Goal: Task Accomplishment & Management: Use online tool/utility

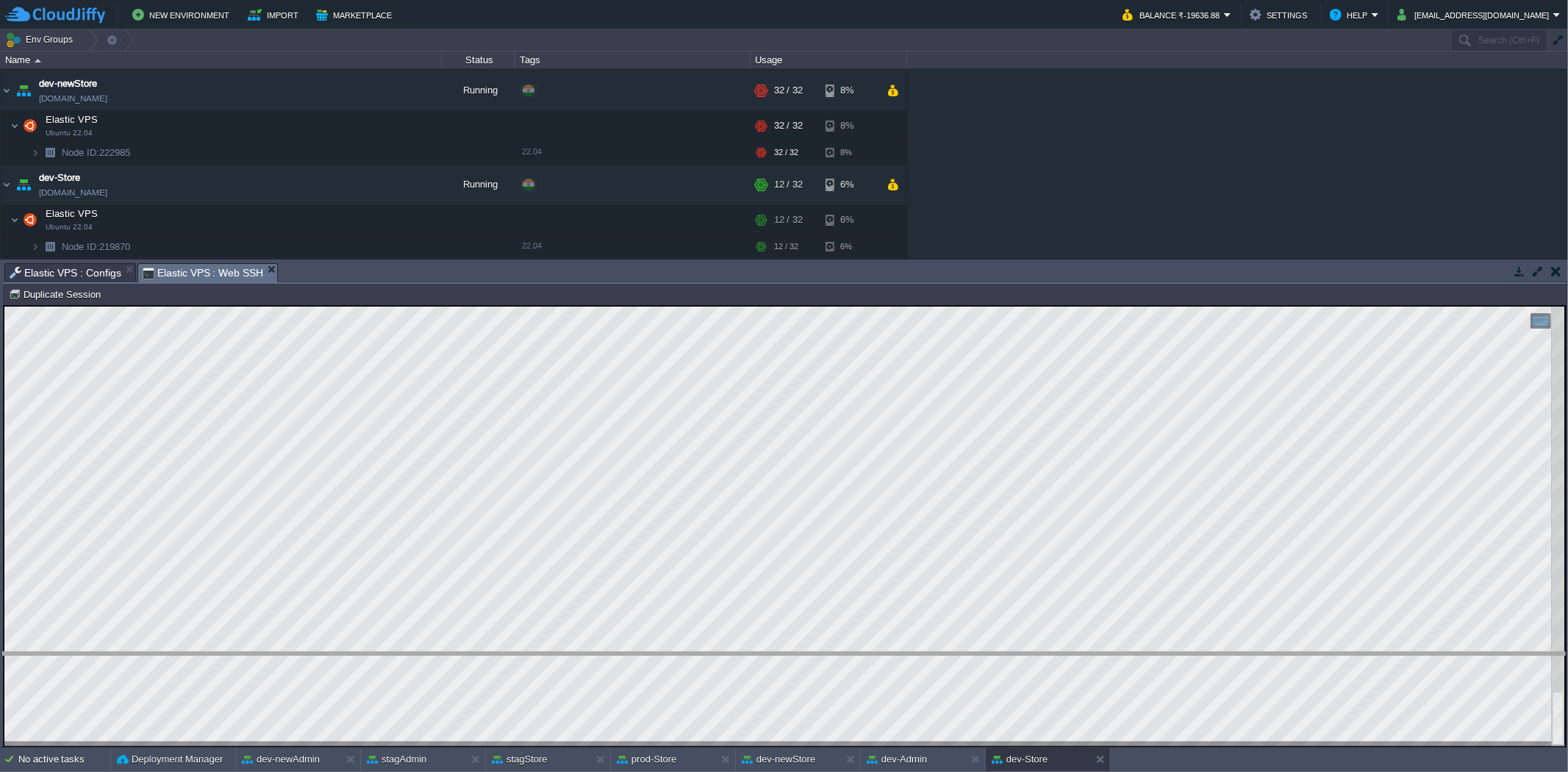
drag, startPoint x: 665, startPoint y: 274, endPoint x: 599, endPoint y: 664, distance: 395.5
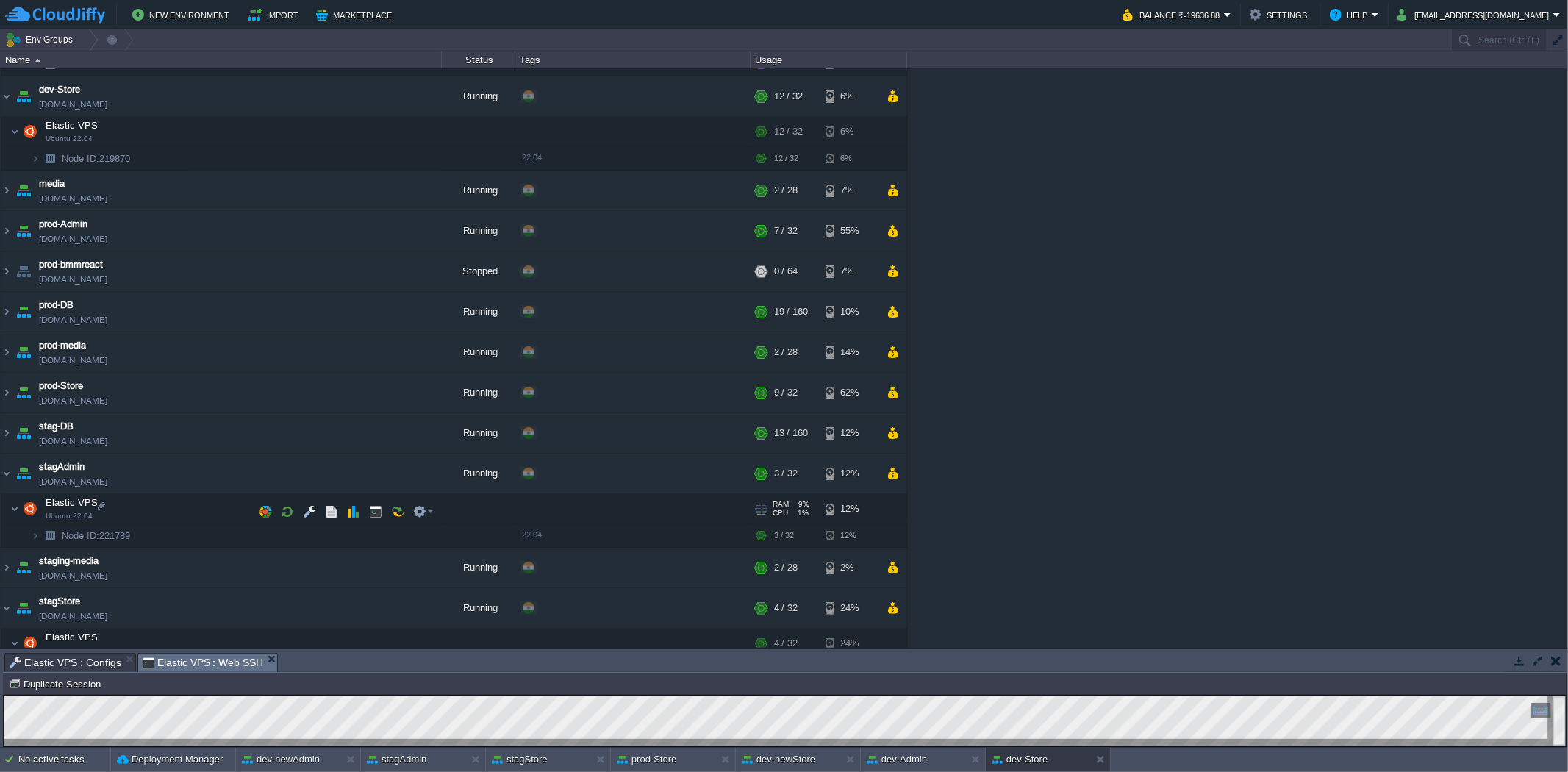
scroll to position [338, 0]
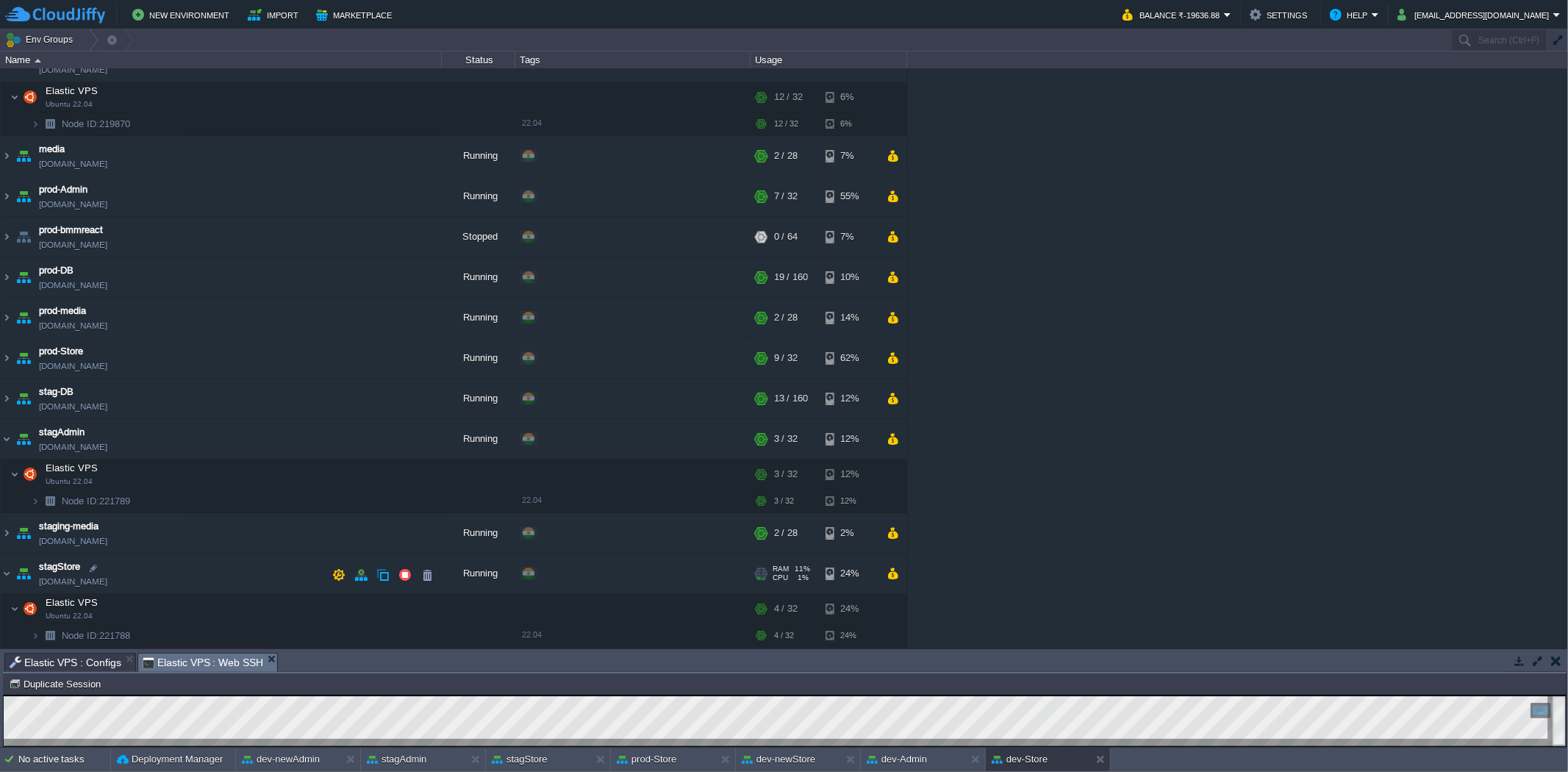
click at [14, 577] on img at bounding box center [23, 573] width 20 height 40
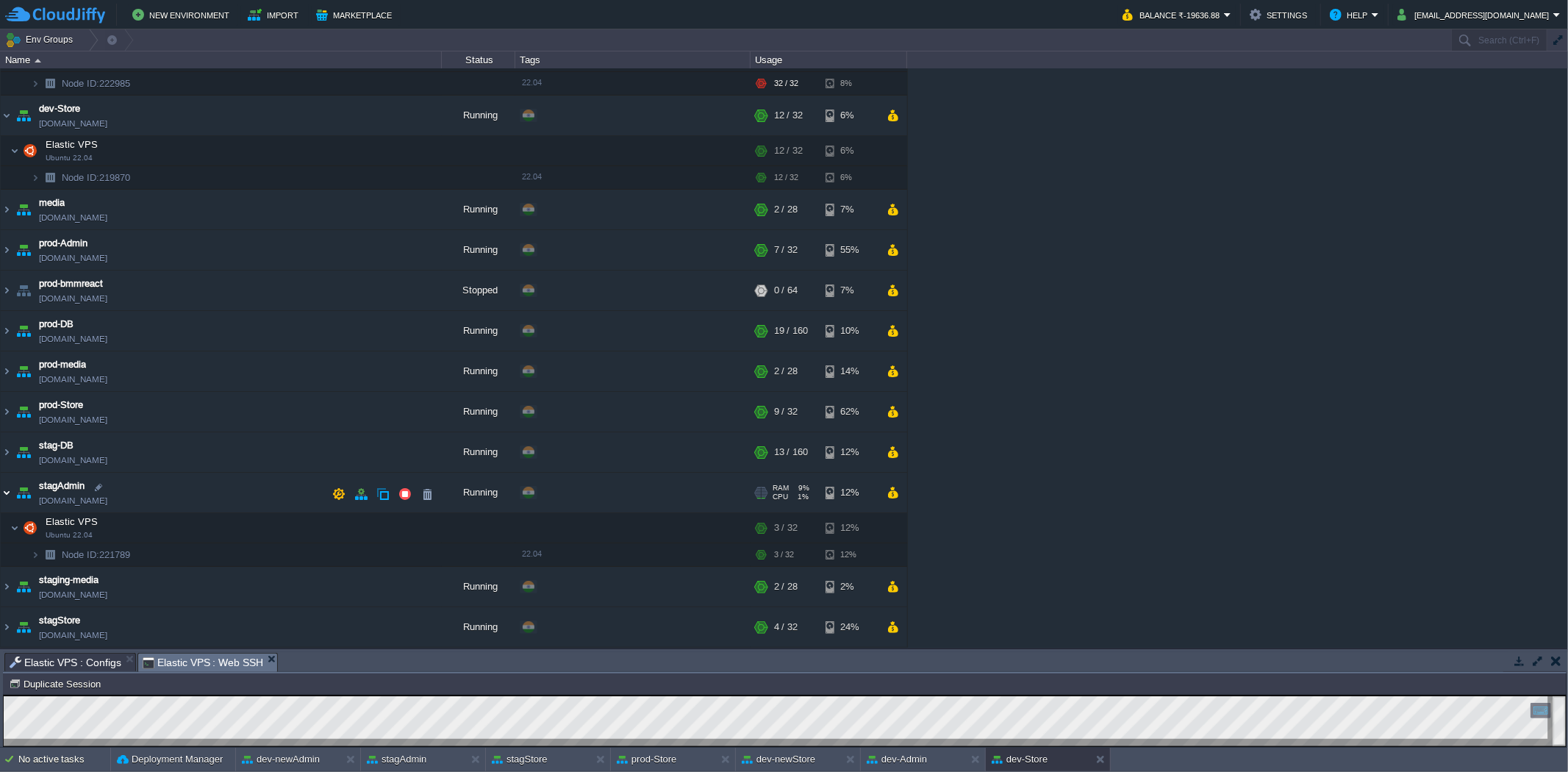
click at [5, 488] on img at bounding box center [7, 492] width 12 height 40
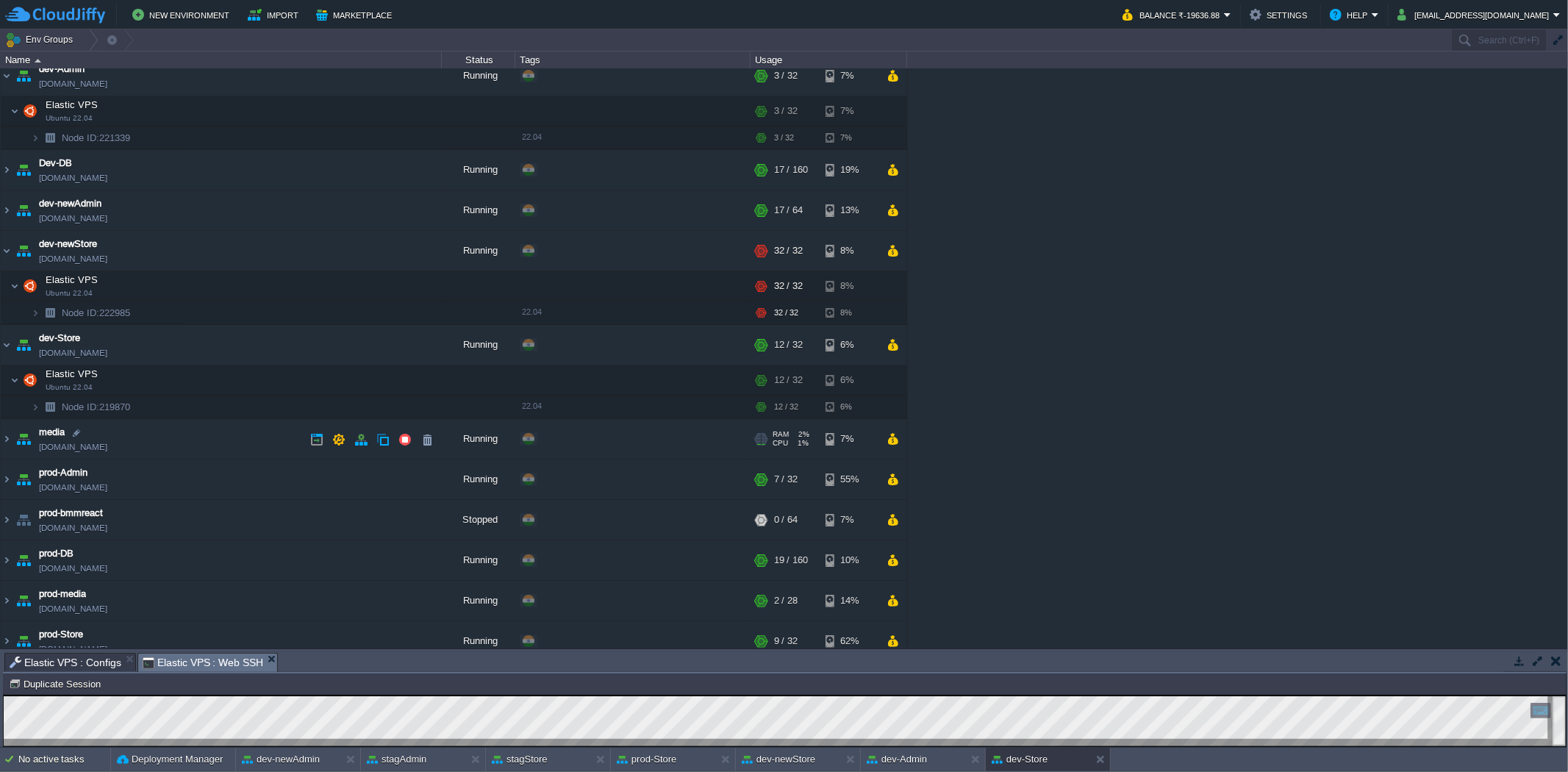
scroll to position [53, 0]
click at [8, 344] on img at bounding box center [7, 345] width 12 height 40
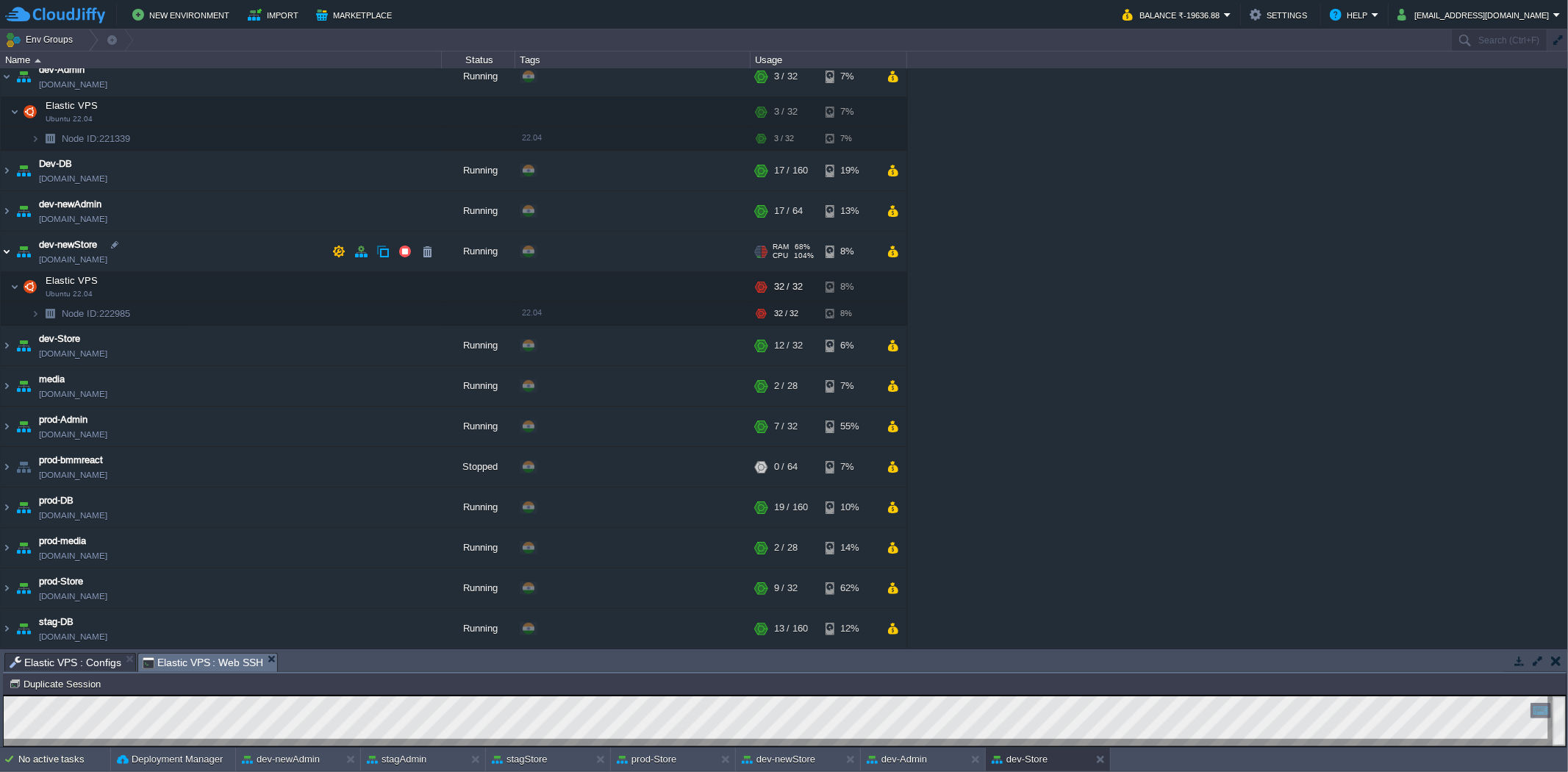
click at [6, 248] on img at bounding box center [7, 251] width 12 height 40
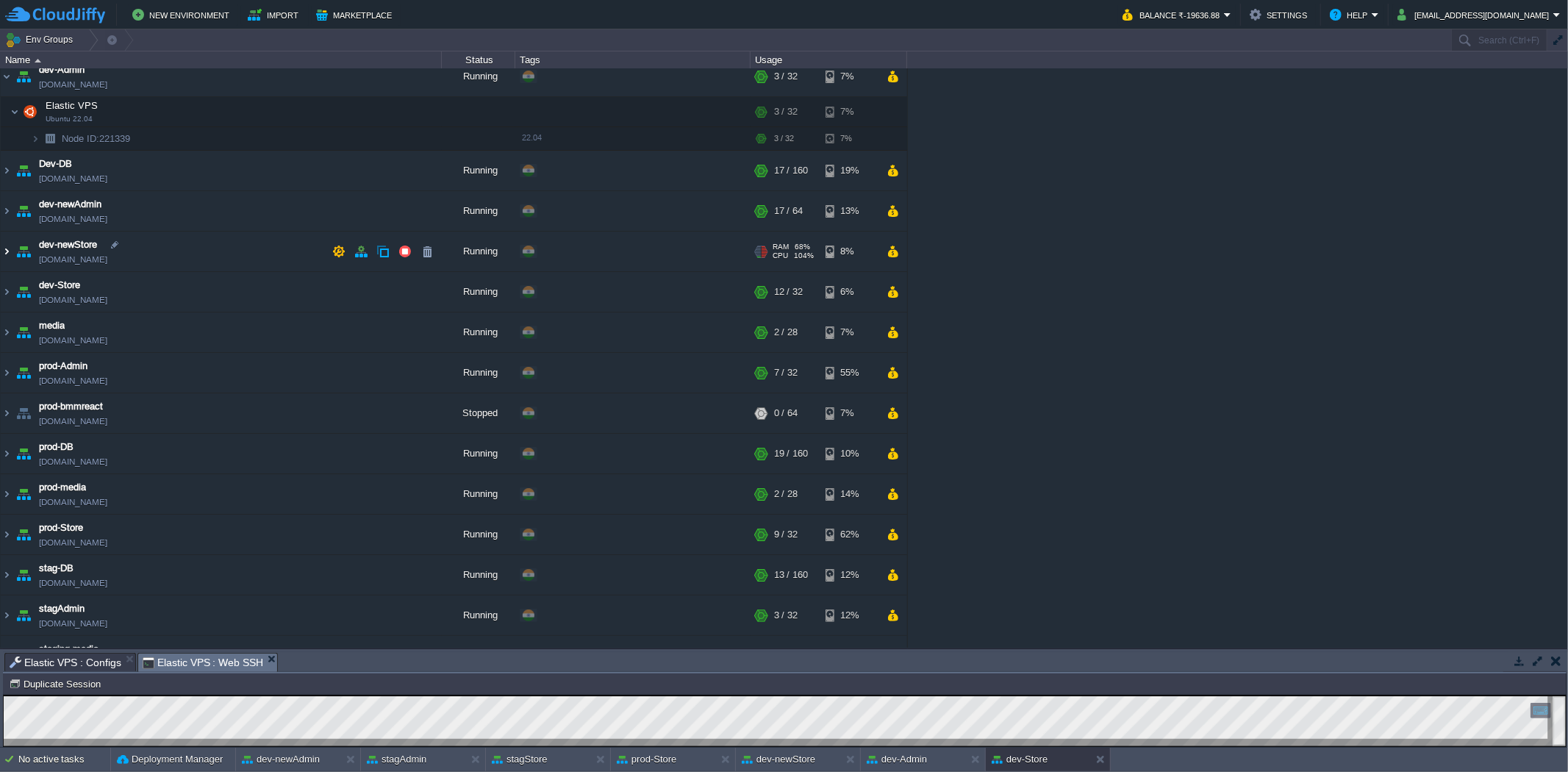
scroll to position [0, 0]
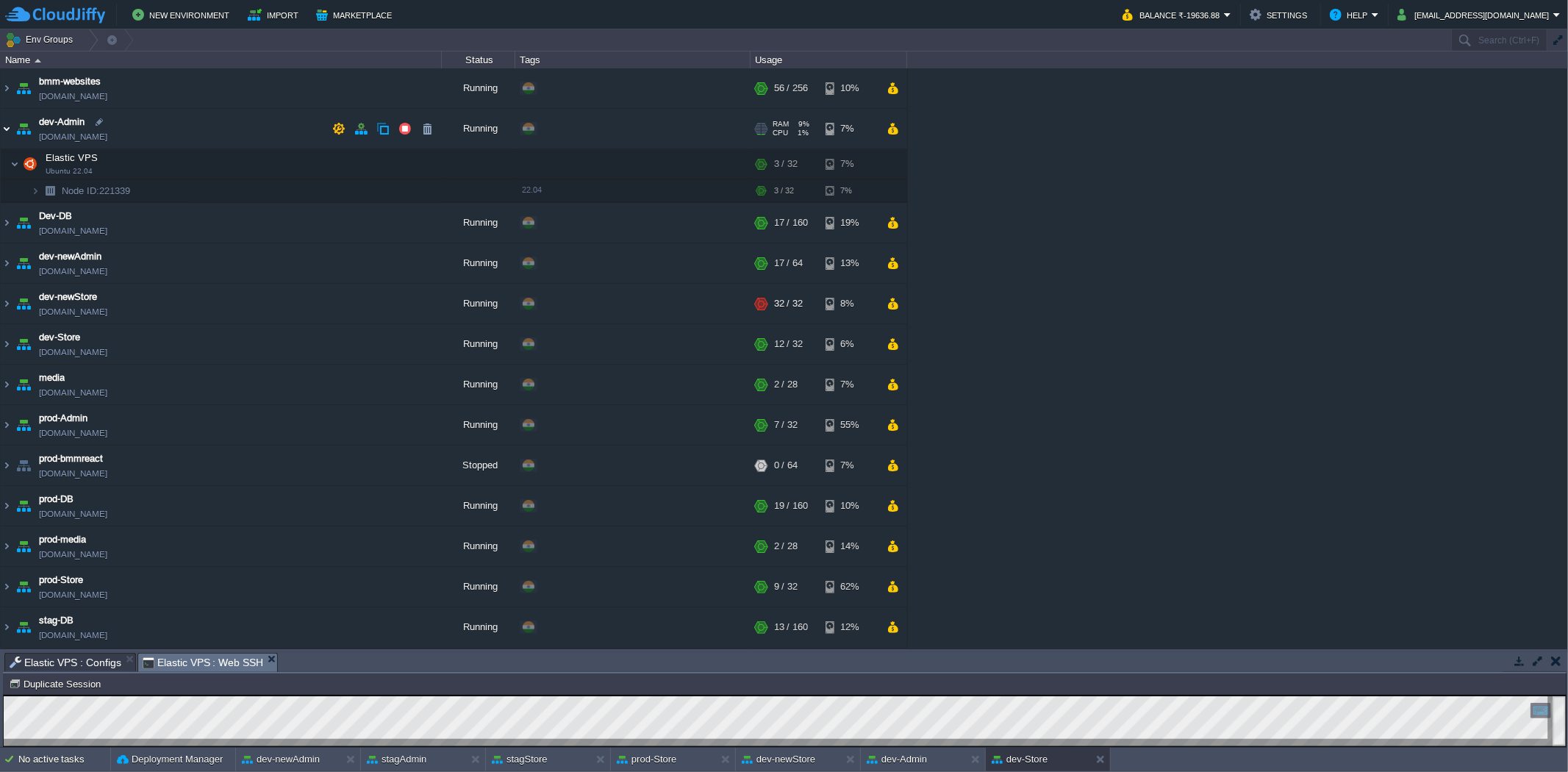
click at [5, 134] on img at bounding box center [7, 128] width 12 height 40
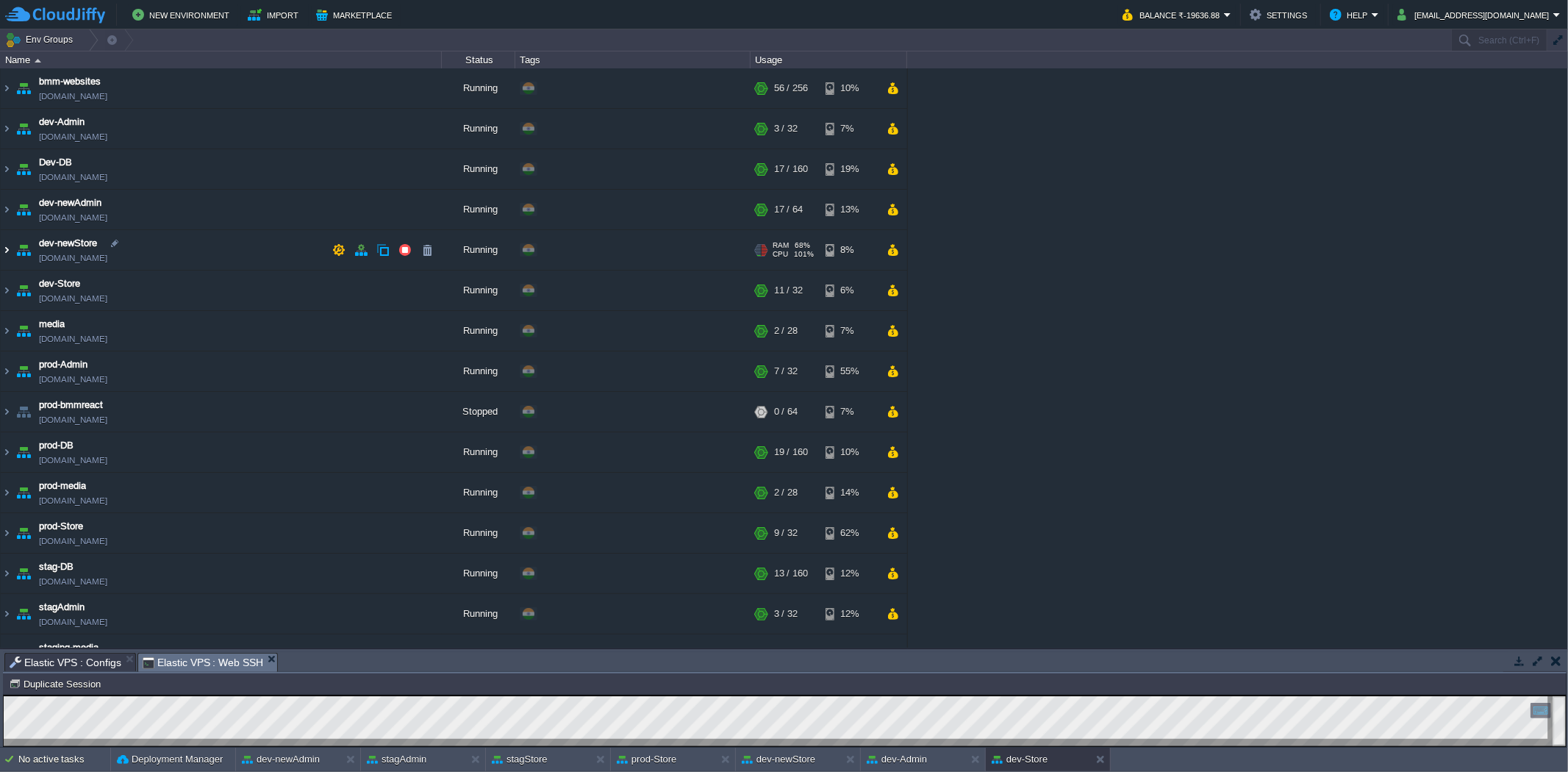
click at [11, 251] on img at bounding box center [7, 250] width 12 height 40
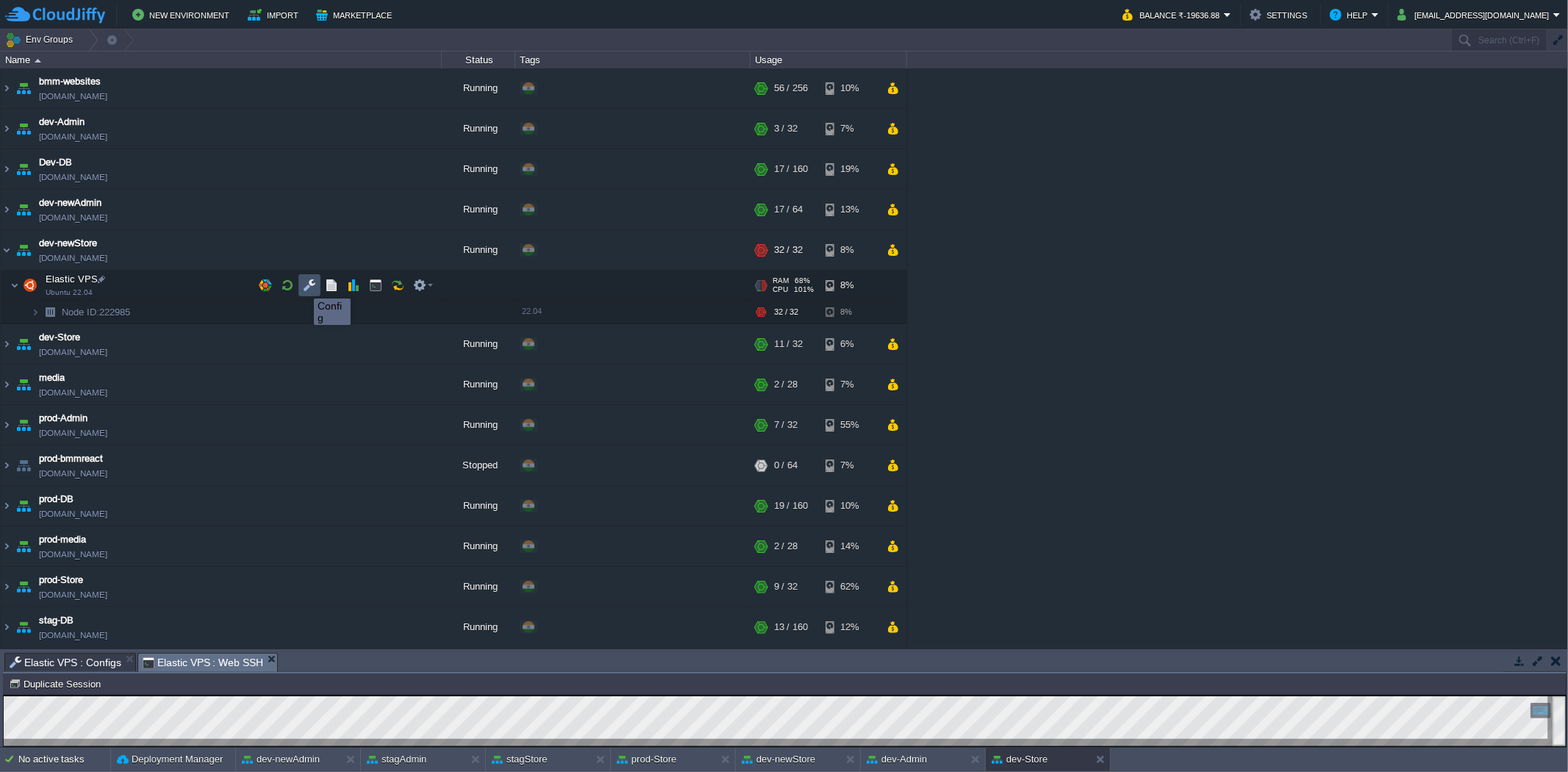
click at [303, 285] on button "button" at bounding box center [310, 285] width 14 height 14
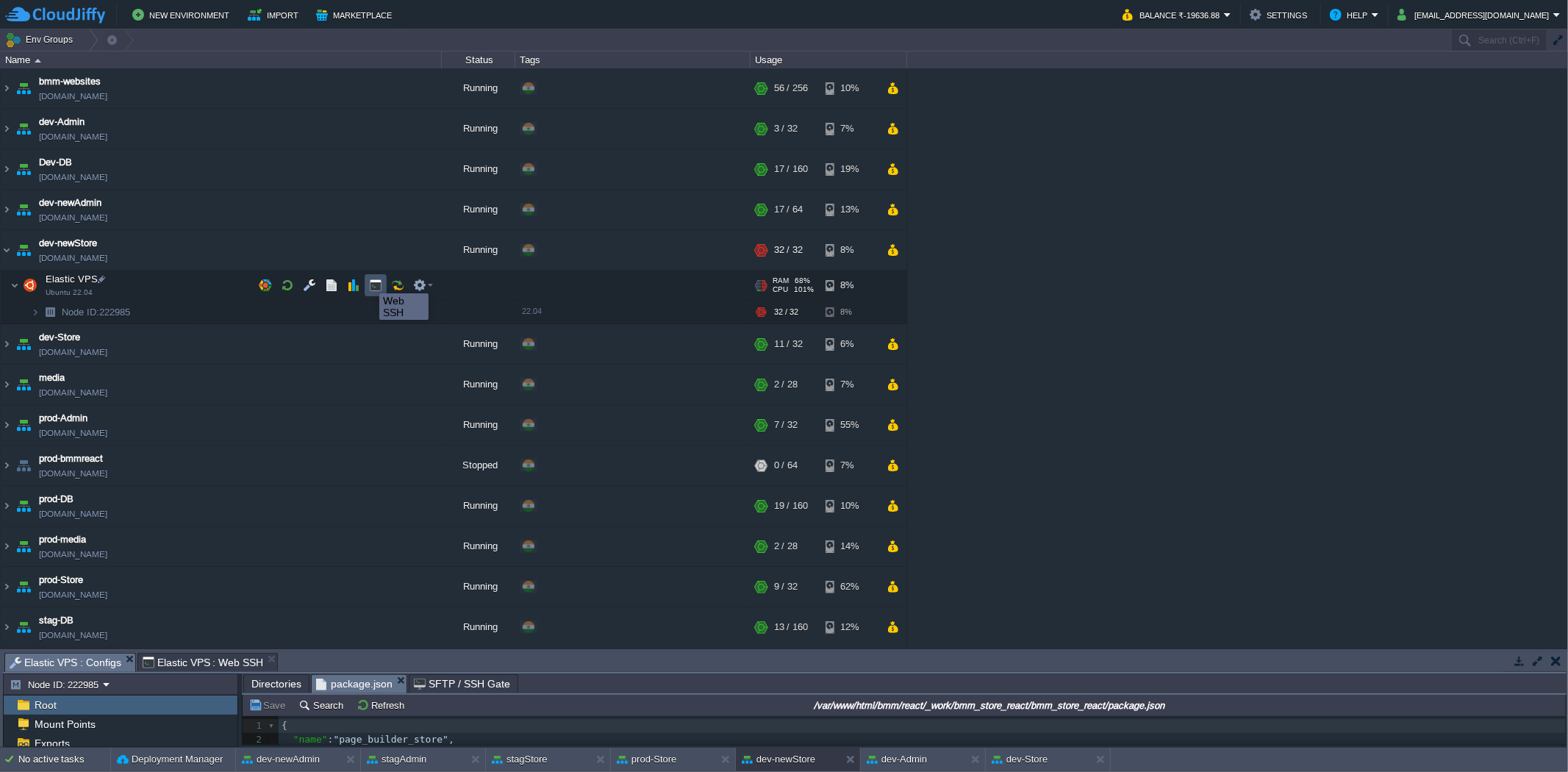
click at [377, 281] on button "button" at bounding box center [376, 285] width 14 height 14
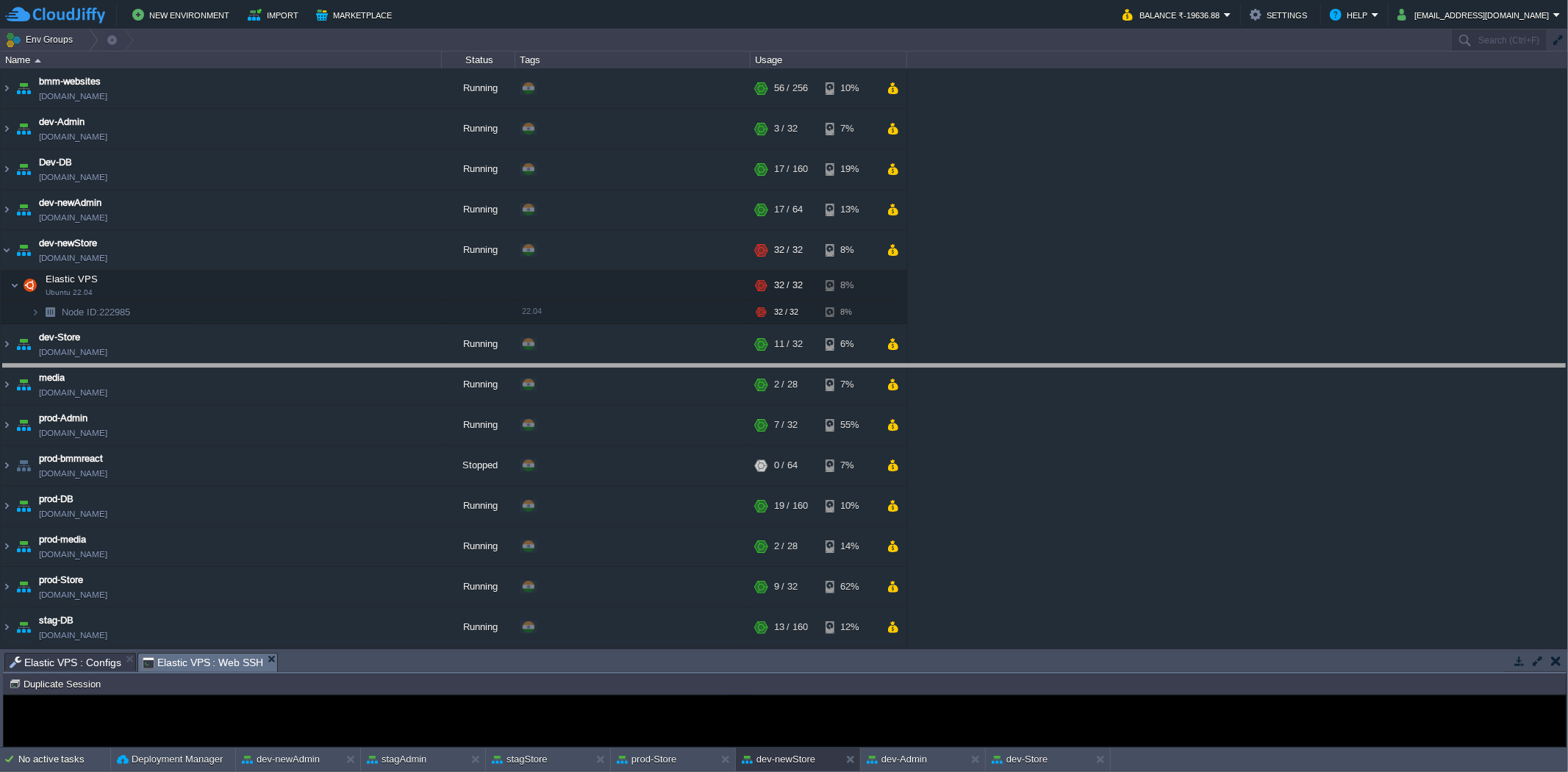
drag, startPoint x: 344, startPoint y: 660, endPoint x: 335, endPoint y: 370, distance: 290.1
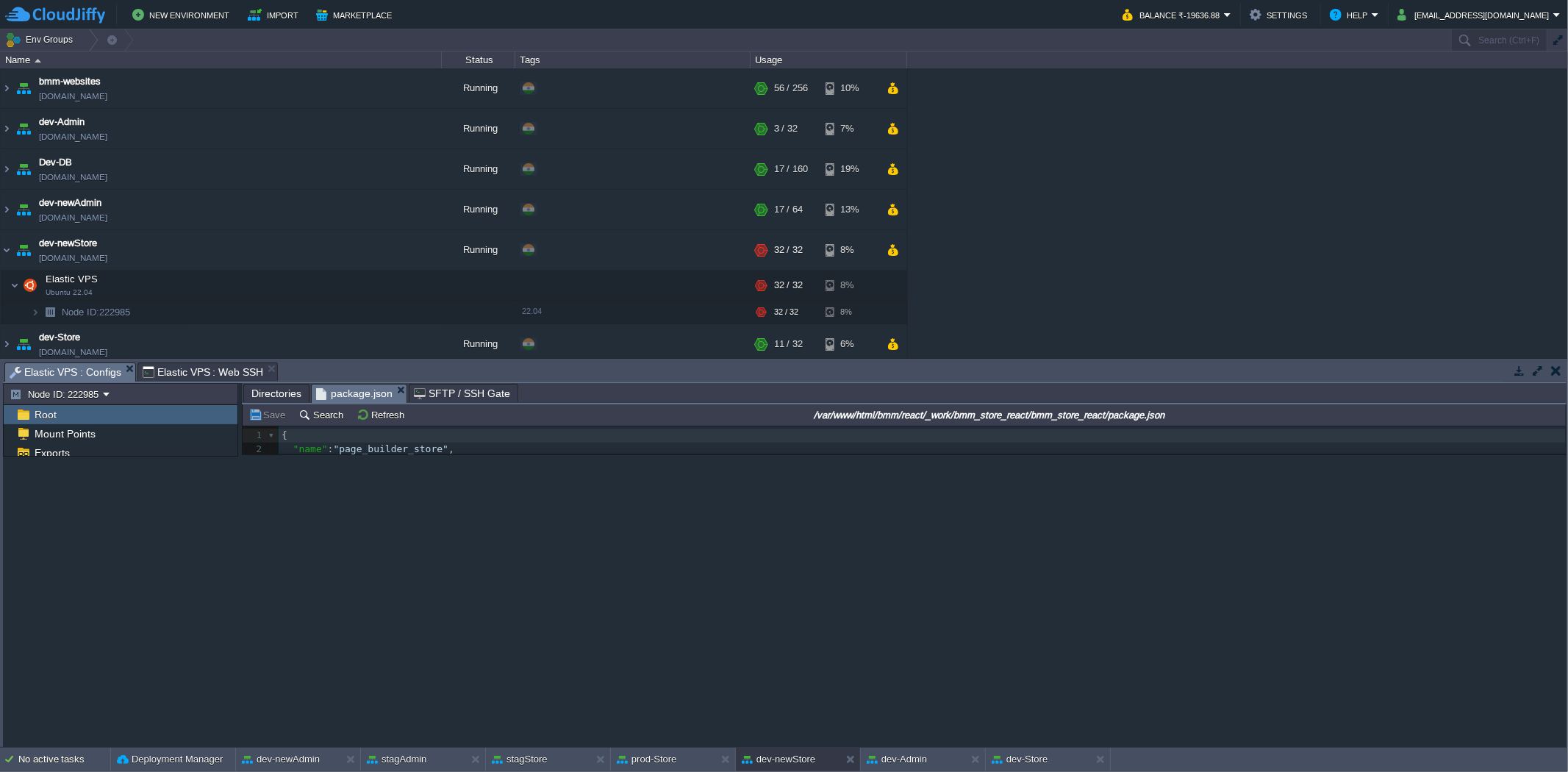
click at [97, 368] on span "Elastic VPS : Configs" at bounding box center [65, 372] width 112 height 18
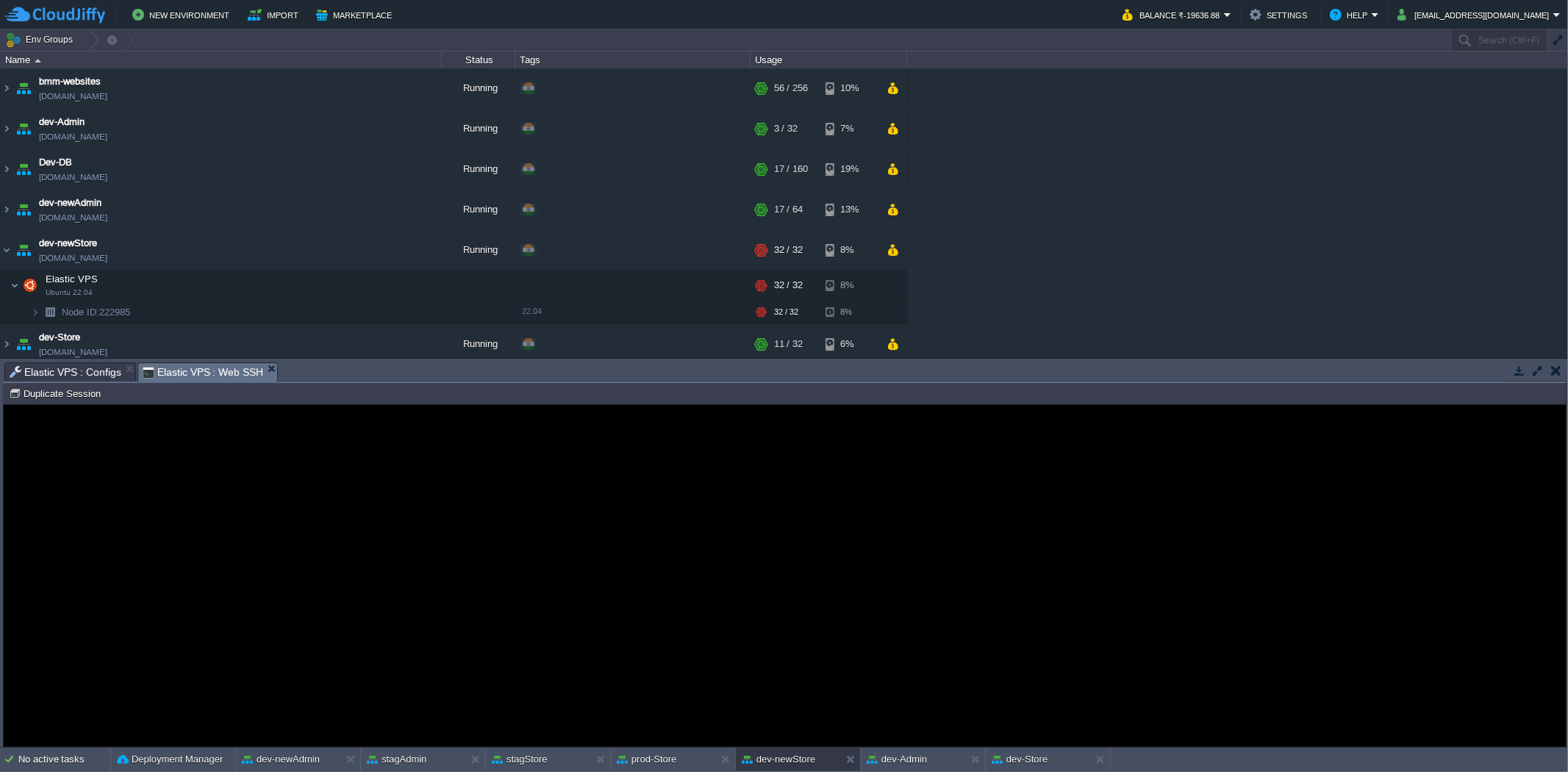
click at [221, 369] on span "Elastic VPS : Web SSH" at bounding box center [203, 372] width 122 height 18
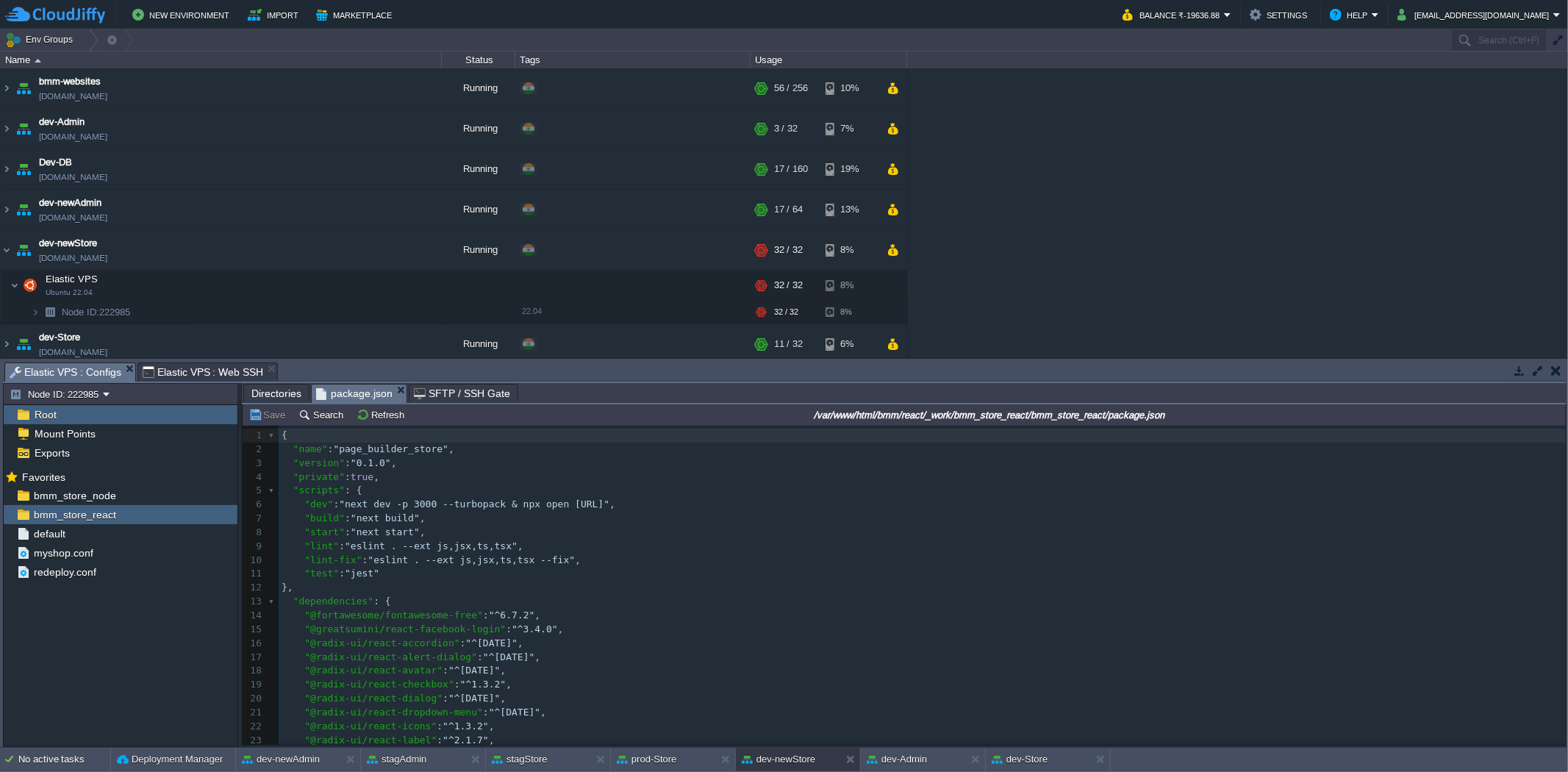
click at [106, 368] on span "Elastic VPS : Configs" at bounding box center [65, 372] width 112 height 18
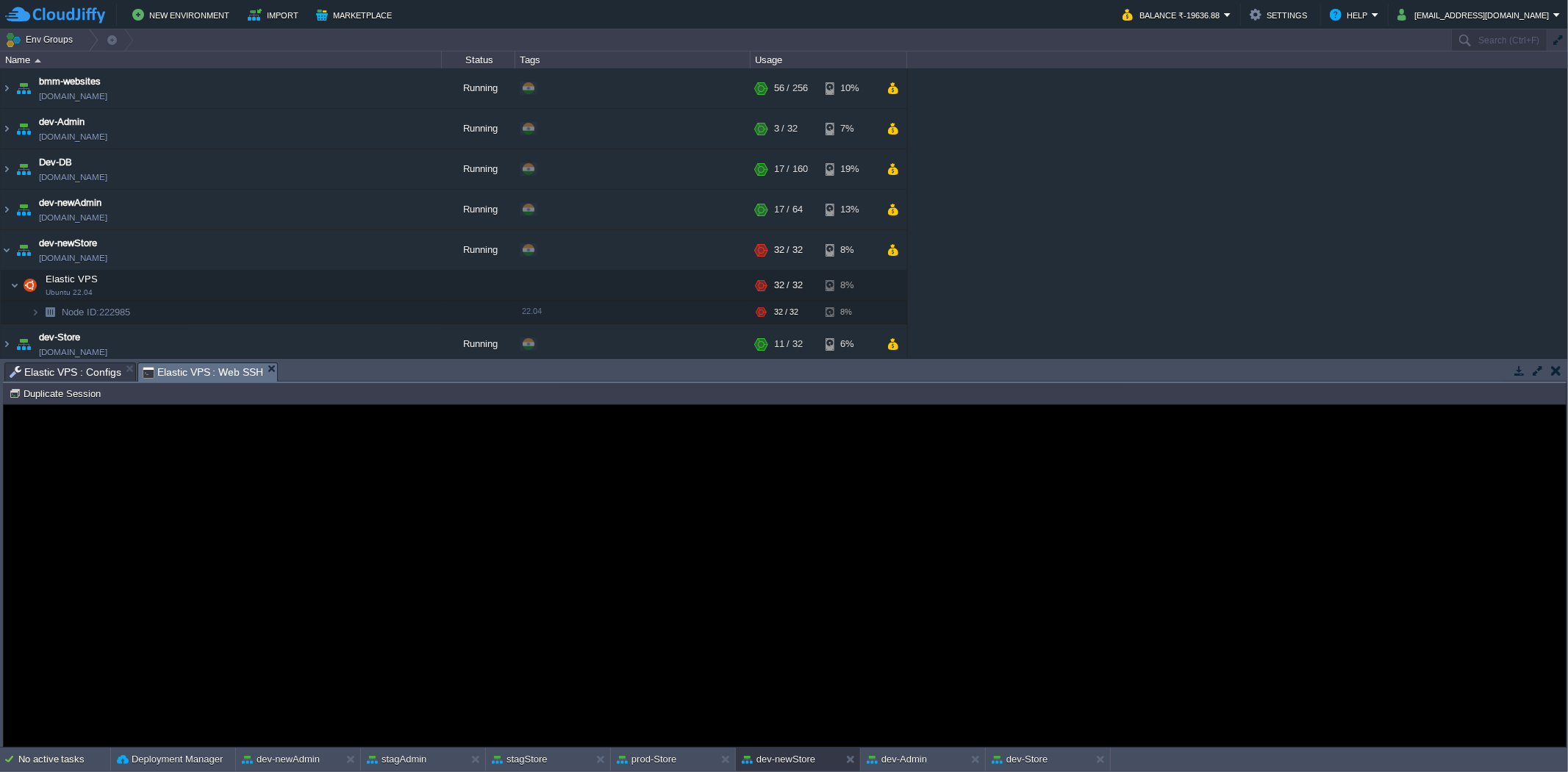
click at [173, 370] on span "Elastic VPS : Web SSH" at bounding box center [203, 372] width 122 height 18
click at [86, 395] on button "Duplicate Session" at bounding box center [57, 393] width 96 height 14
type input "#000000"
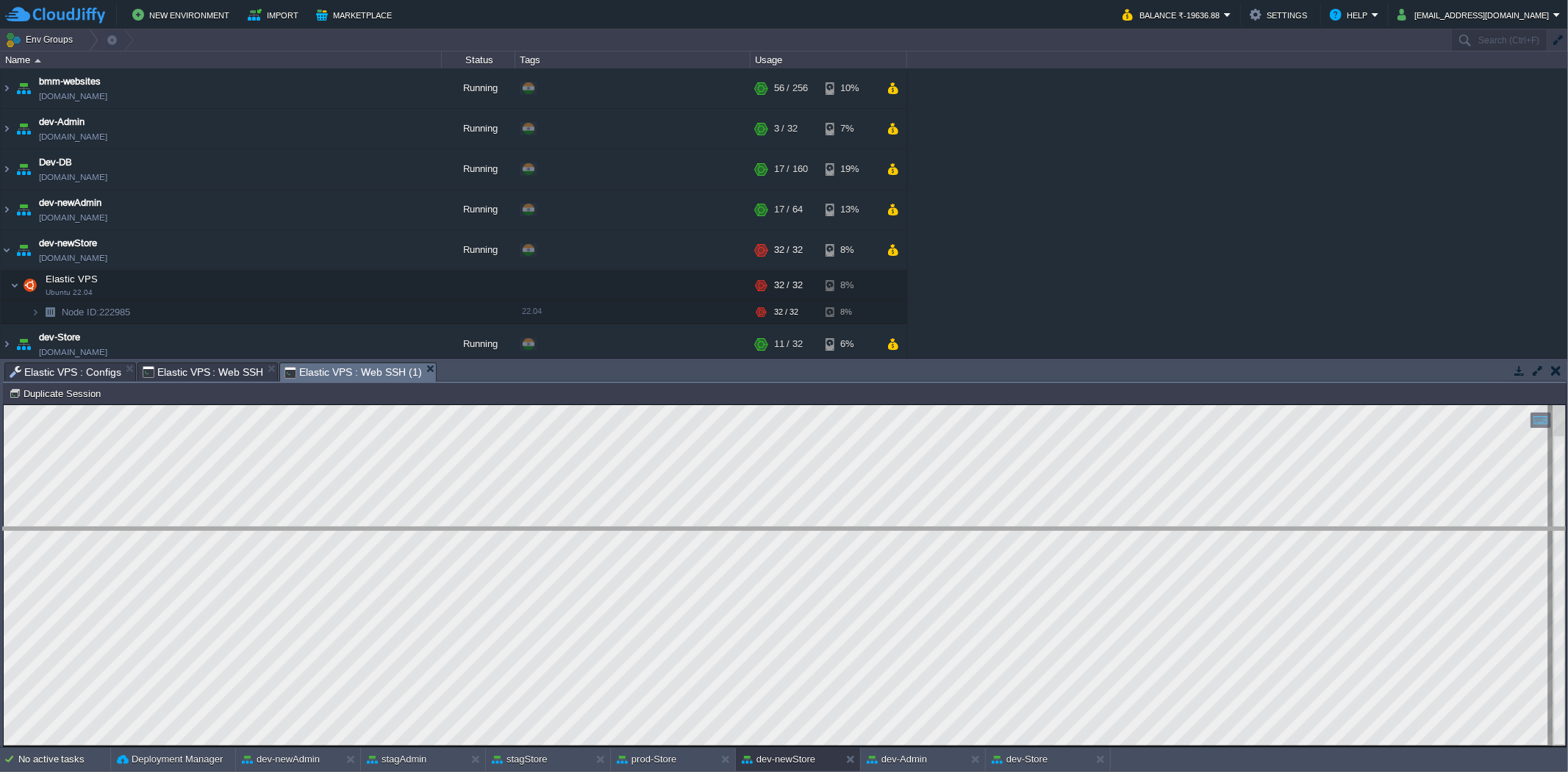
drag, startPoint x: 586, startPoint y: 372, endPoint x: 574, endPoint y: 535, distance: 163.4
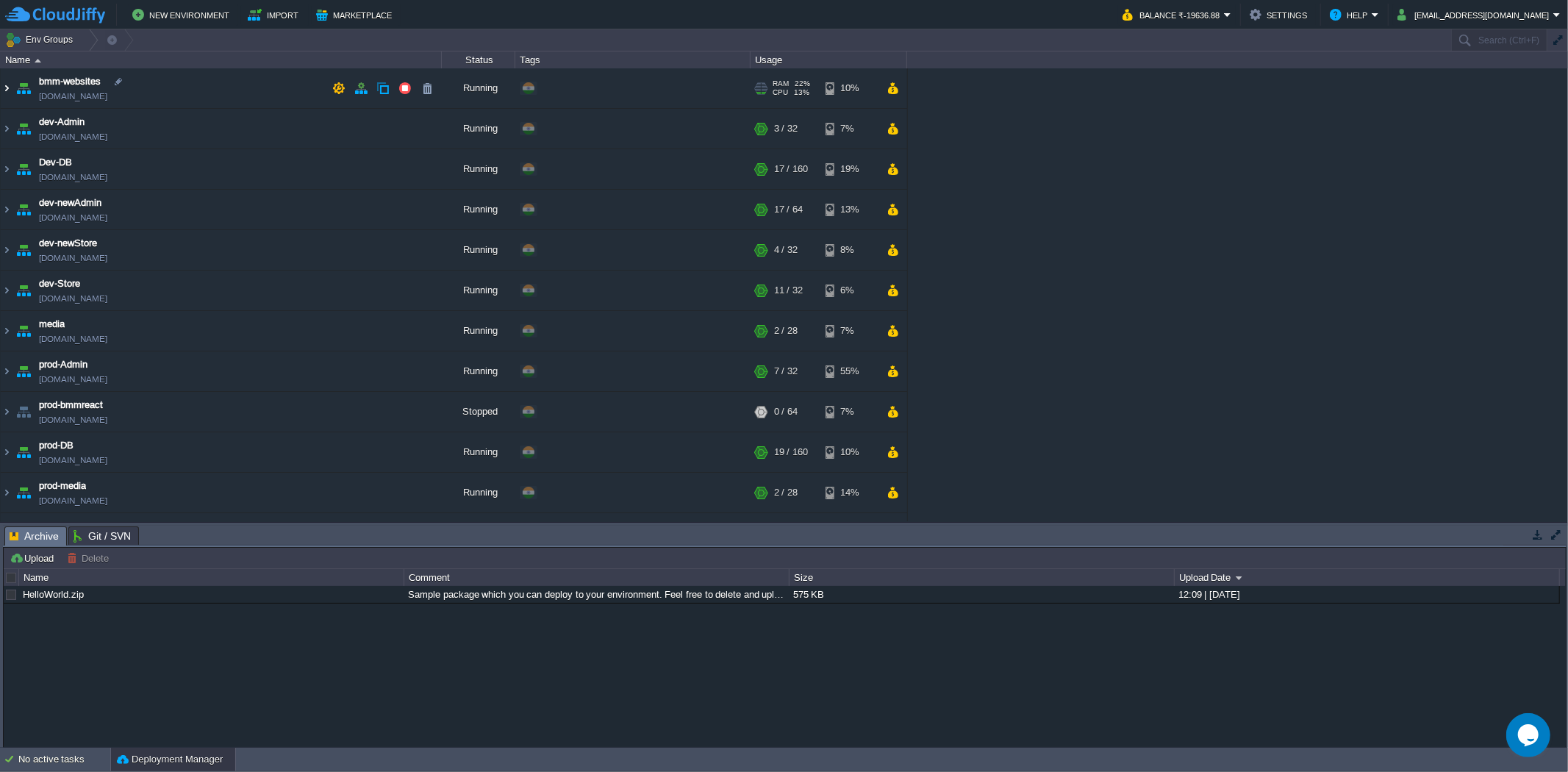
click at [8, 89] on img at bounding box center [7, 88] width 12 height 40
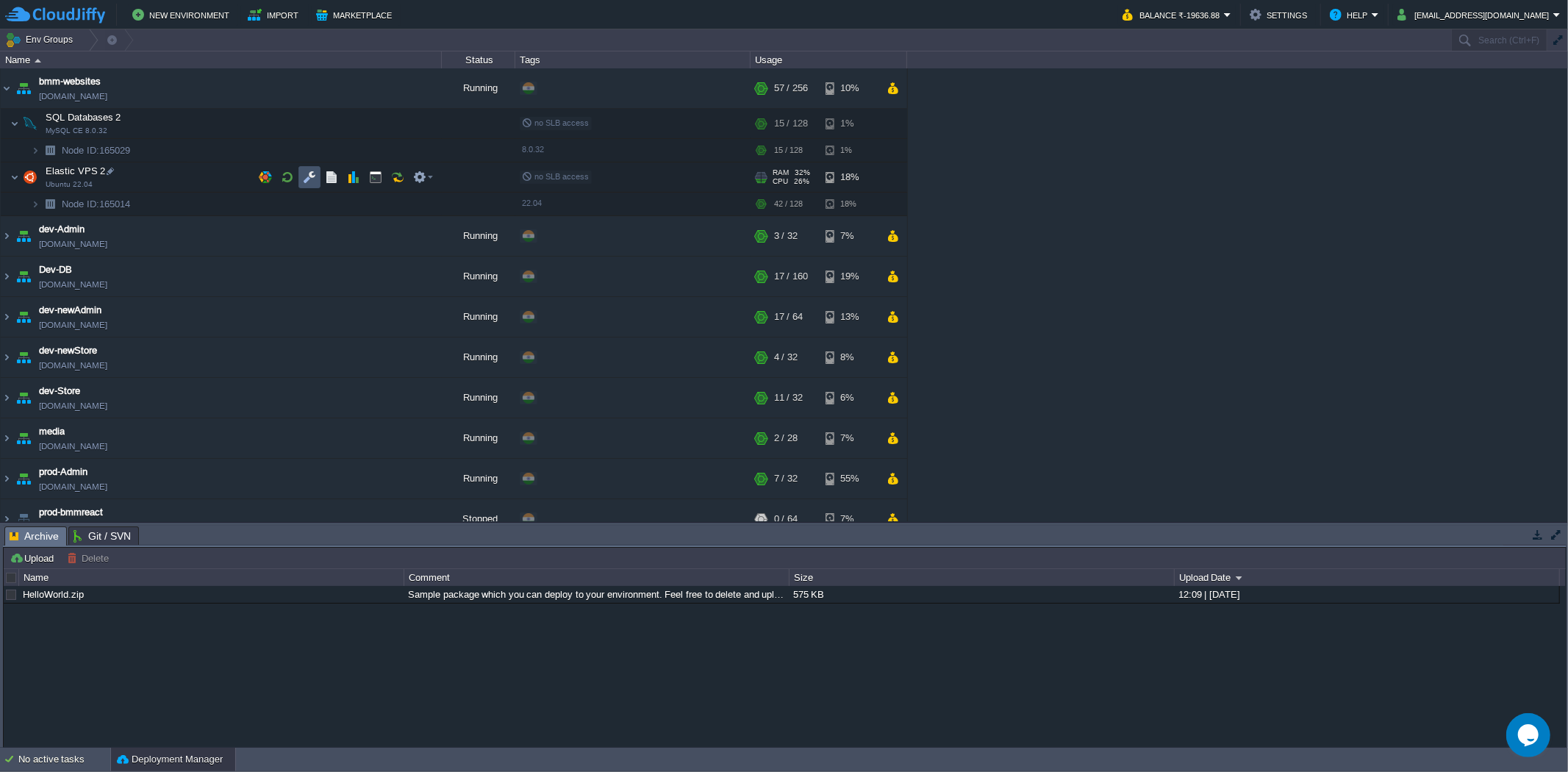
click at [305, 180] on button "button" at bounding box center [310, 177] width 14 height 14
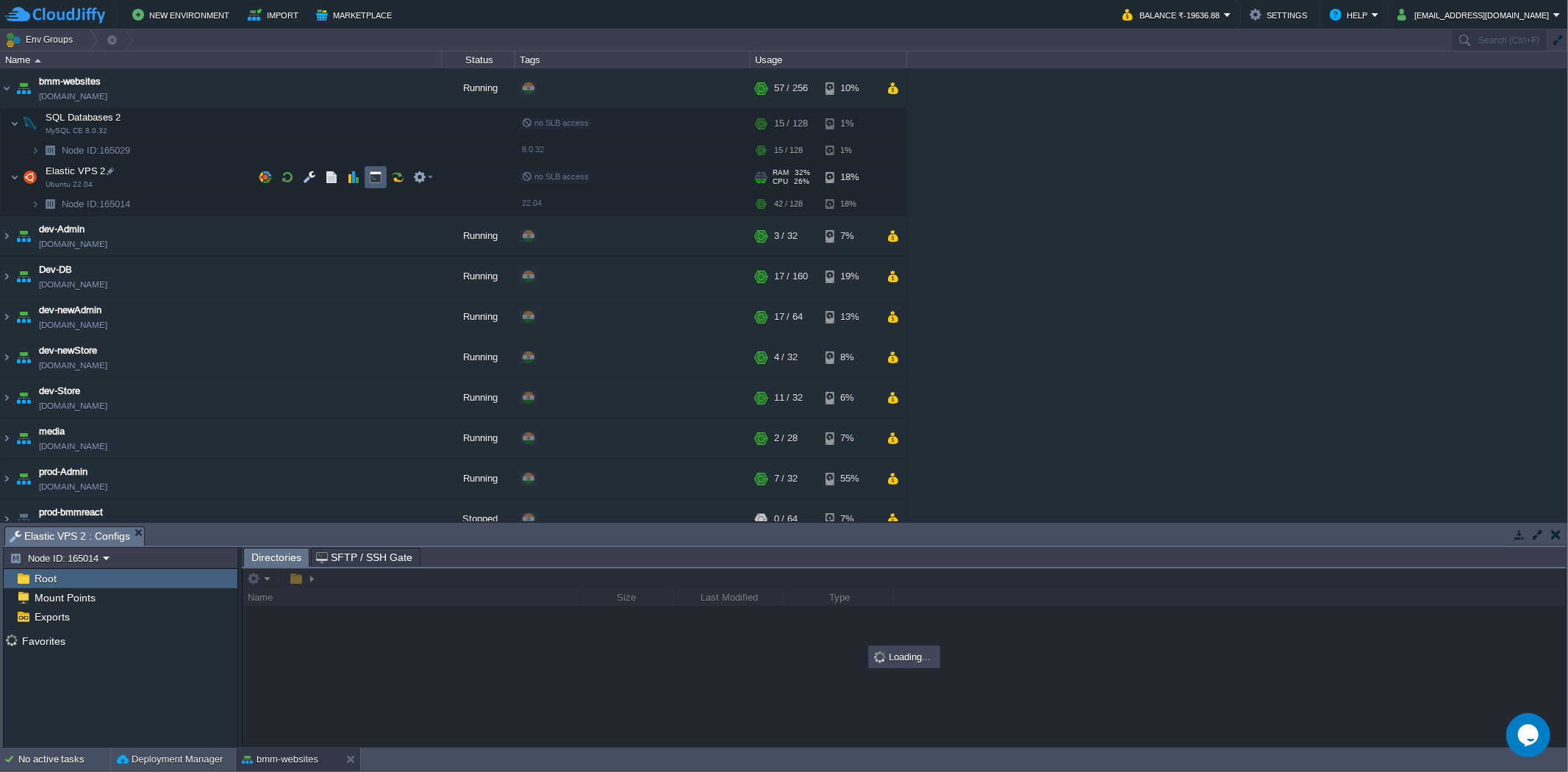
click at [377, 184] on button "button" at bounding box center [376, 177] width 14 height 14
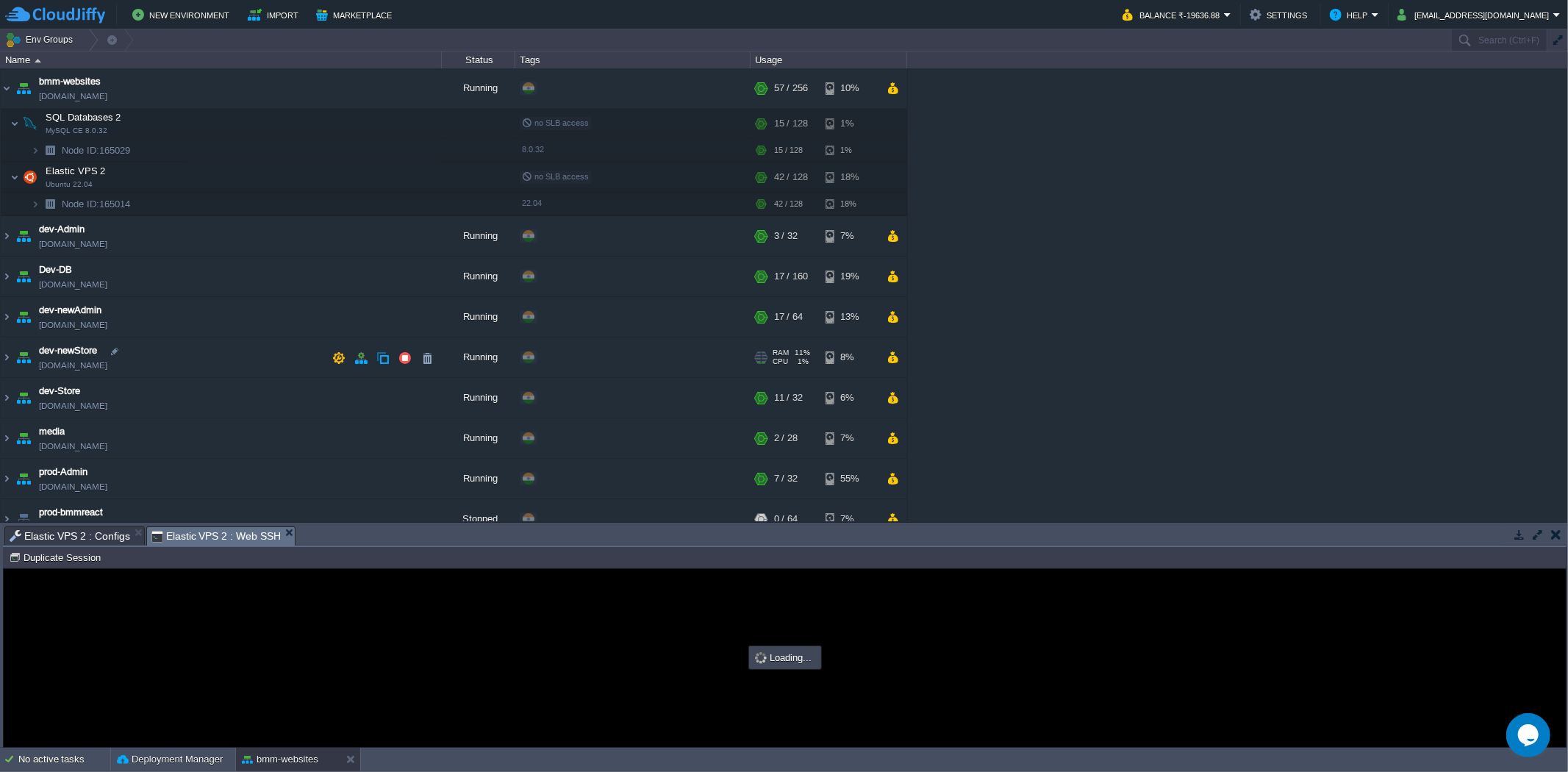
type input "#000000"
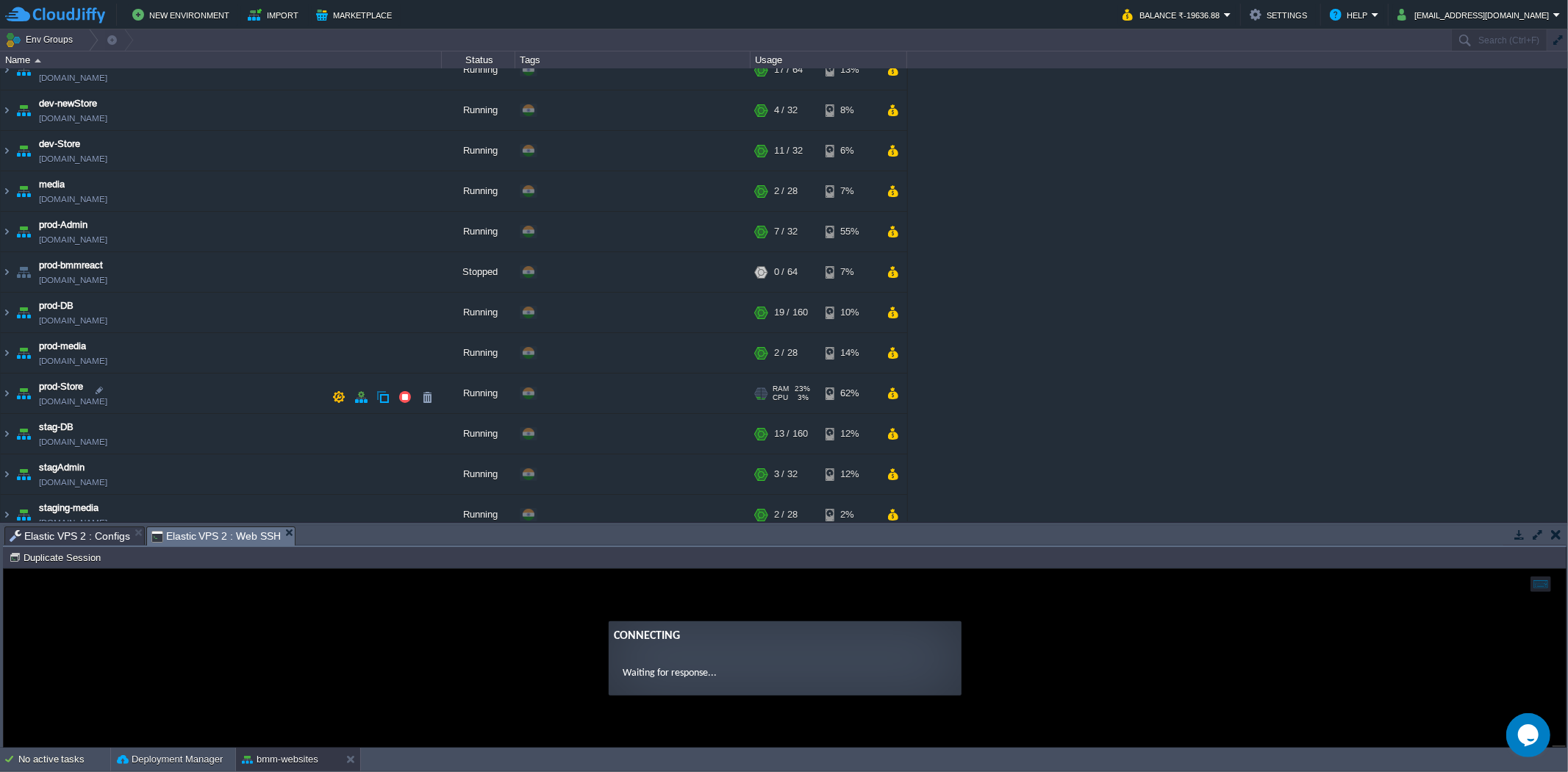
scroll to position [303, 0]
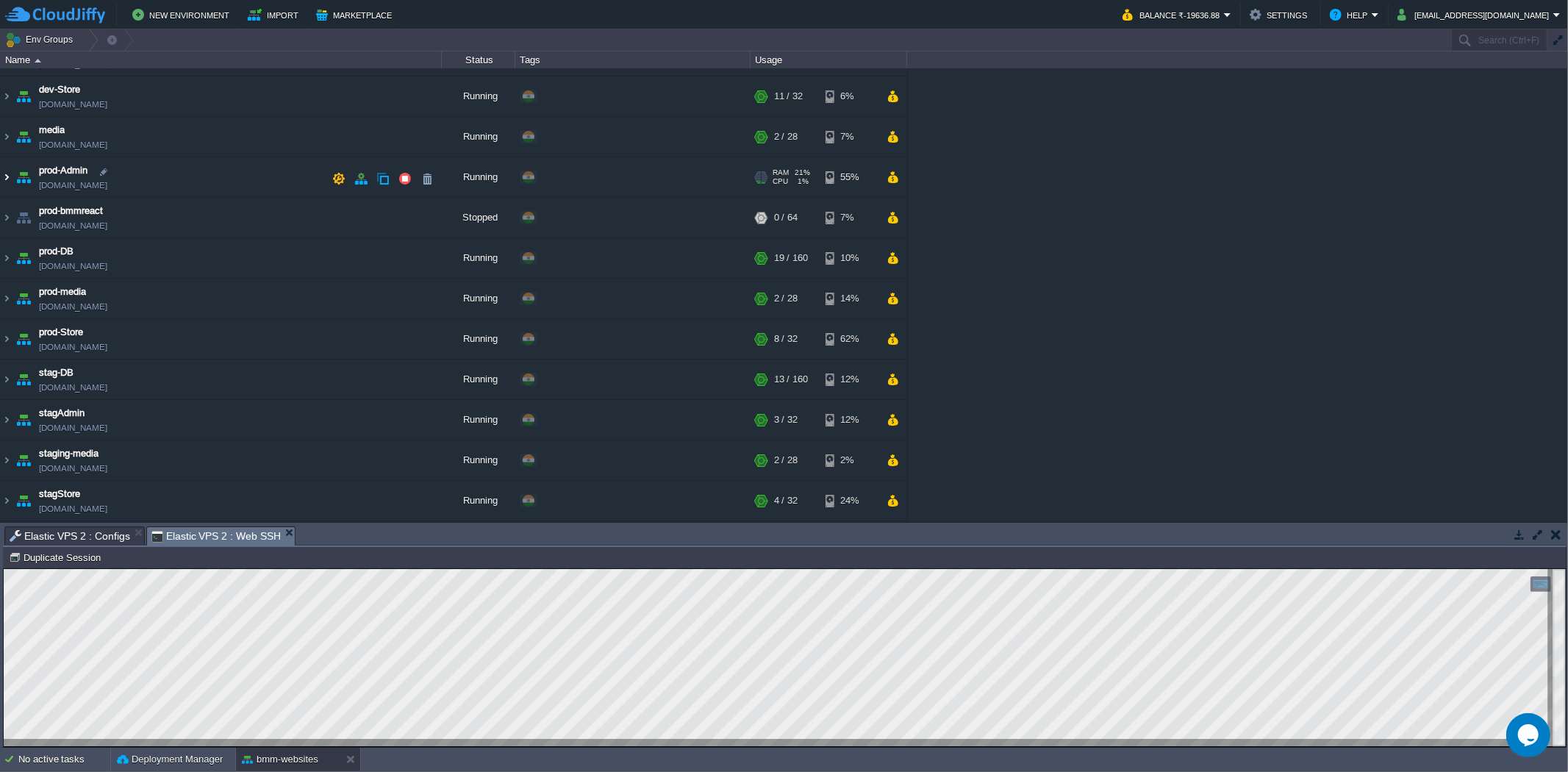
click at [8, 172] on img at bounding box center [7, 177] width 12 height 40
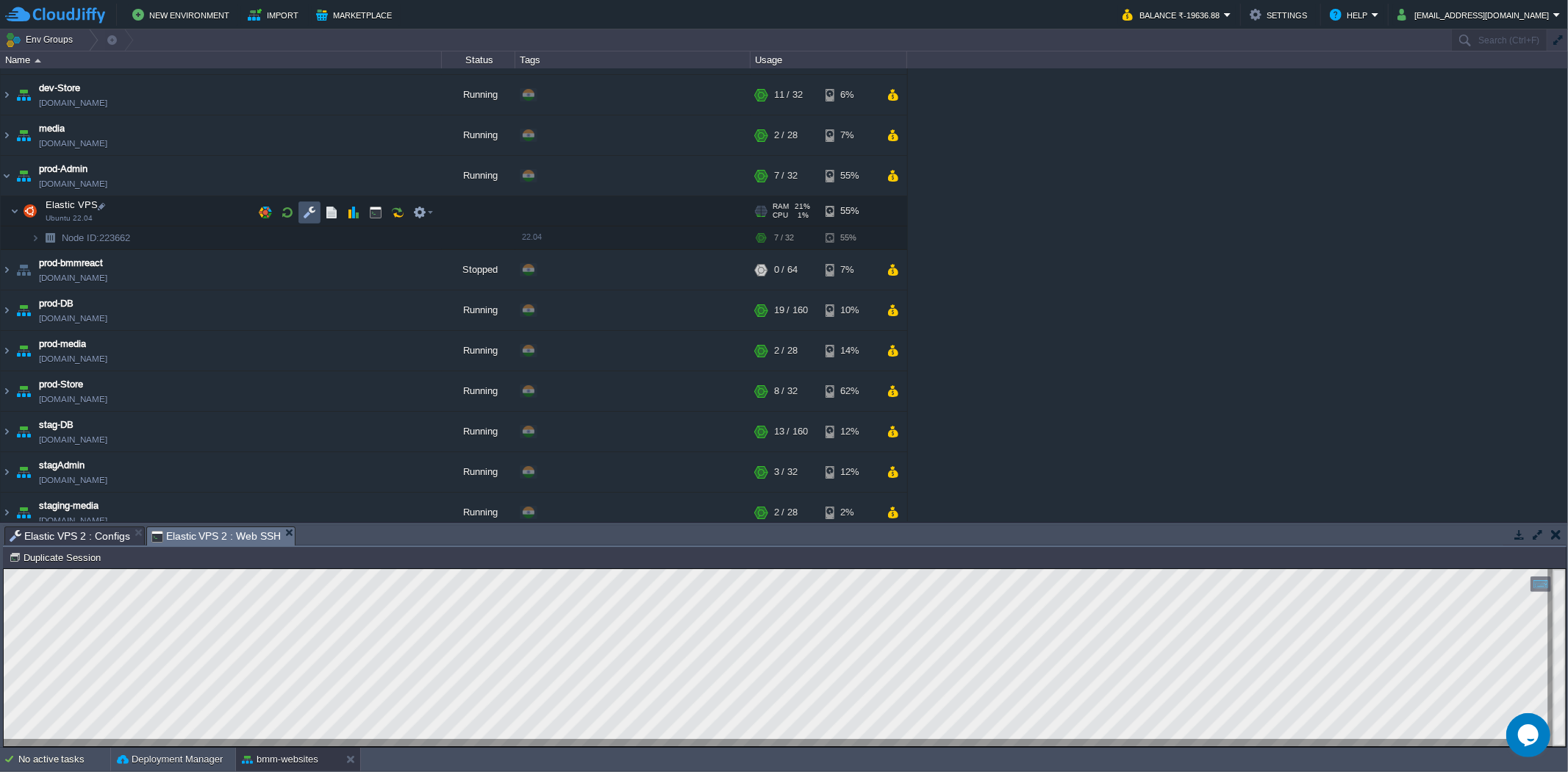
click at [307, 215] on button "button" at bounding box center [310, 212] width 14 height 14
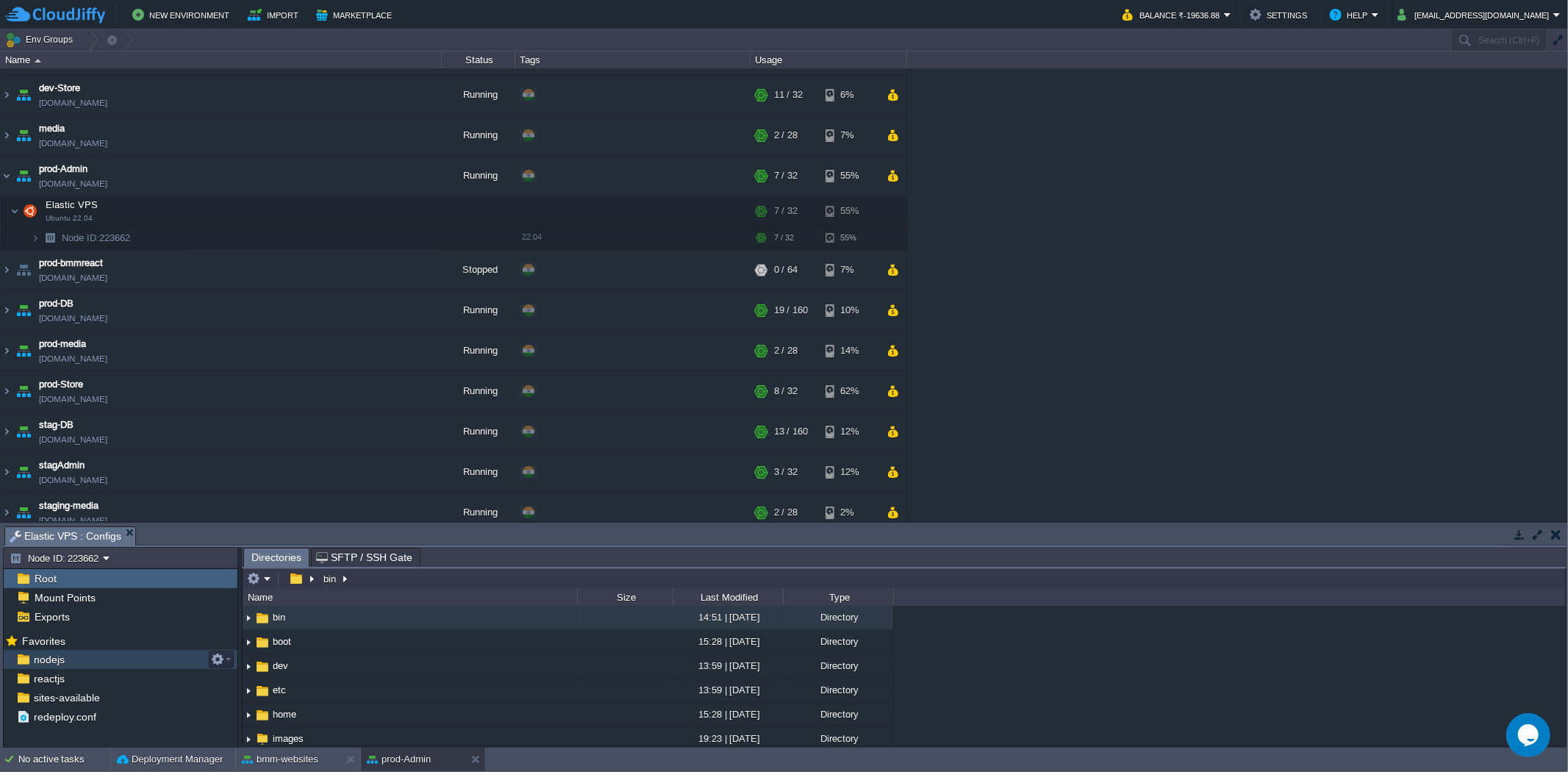
click at [94, 659] on div "nodejs" at bounding box center [121, 659] width 234 height 19
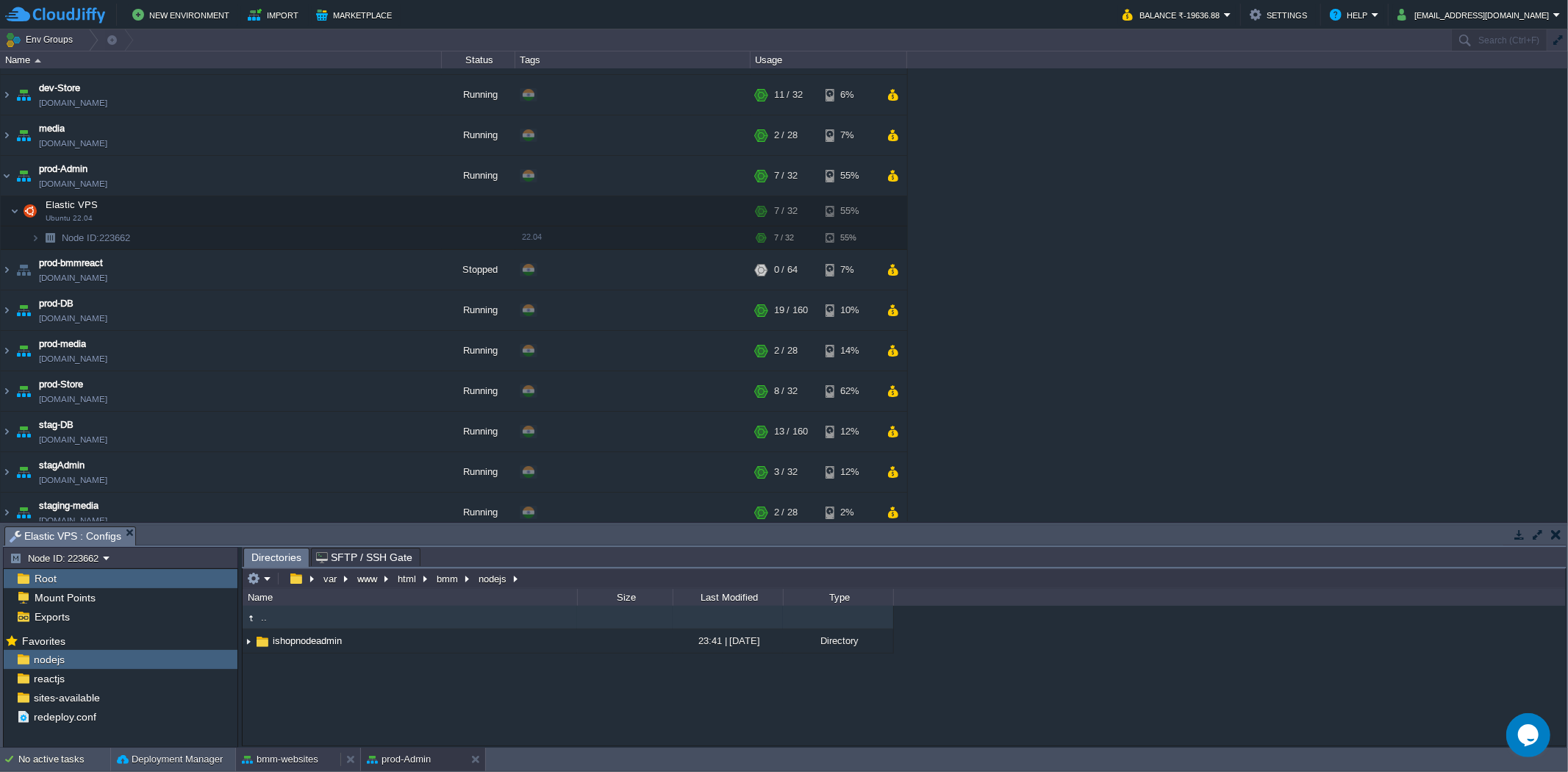
click at [295, 758] on button "bmm-websites" at bounding box center [280, 759] width 77 height 15
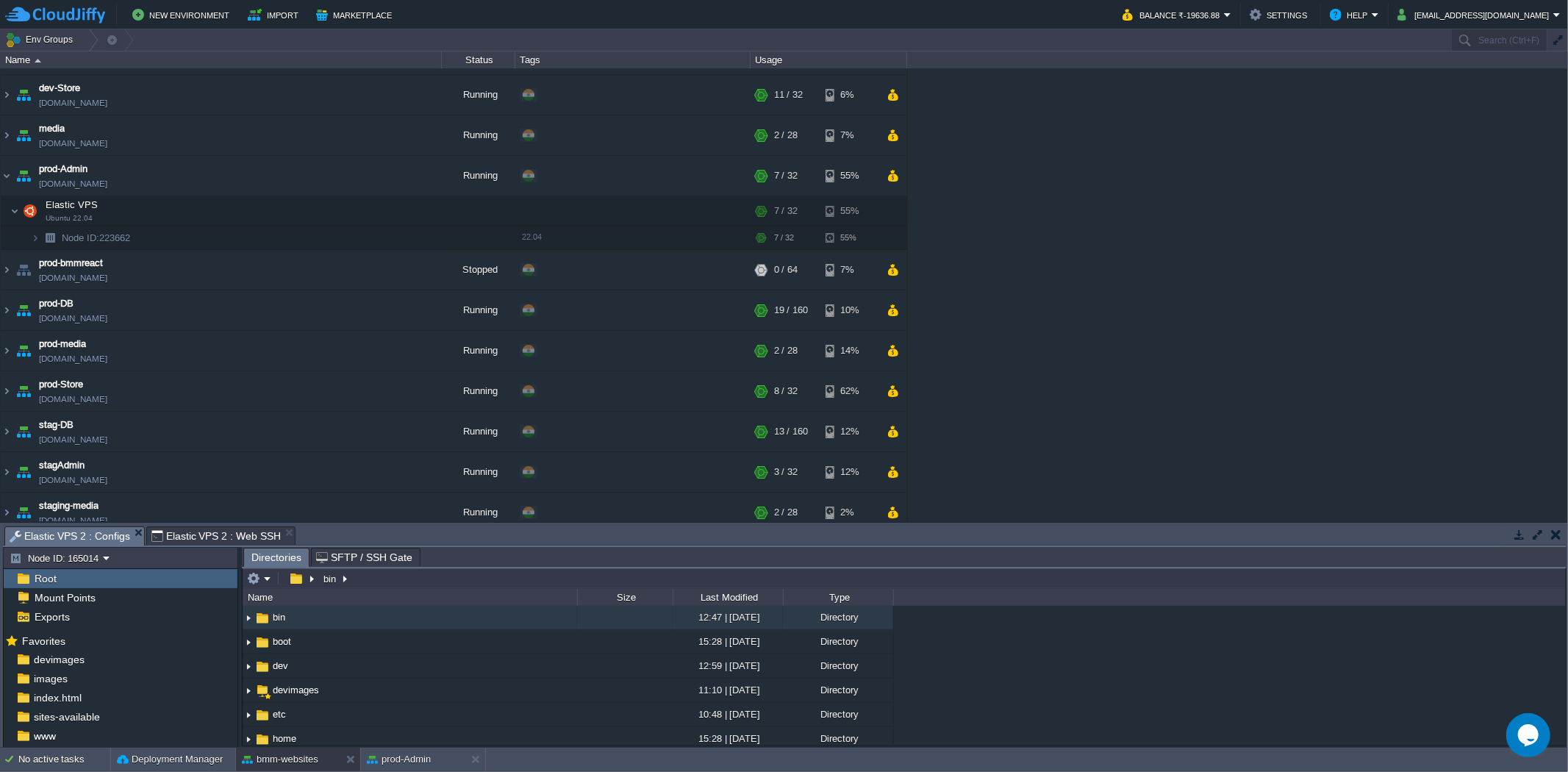
click at [97, 535] on span "Elastic VPS 2 : Configs" at bounding box center [70, 536] width 121 height 18
click at [85, 716] on div "www" at bounding box center [121, 720] width 234 height 19
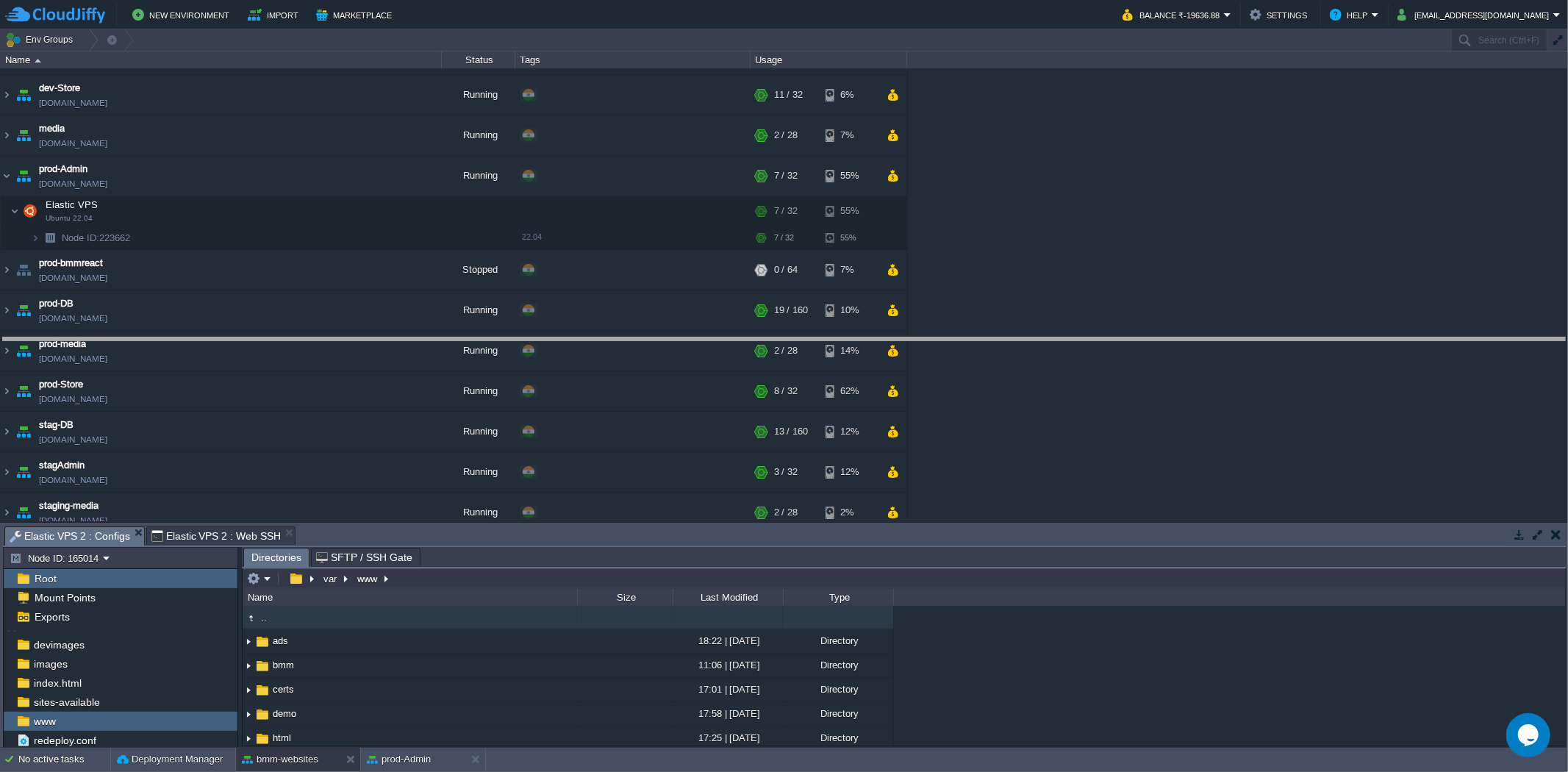
drag, startPoint x: 360, startPoint y: 535, endPoint x: 380, endPoint y: 329, distance: 207.0
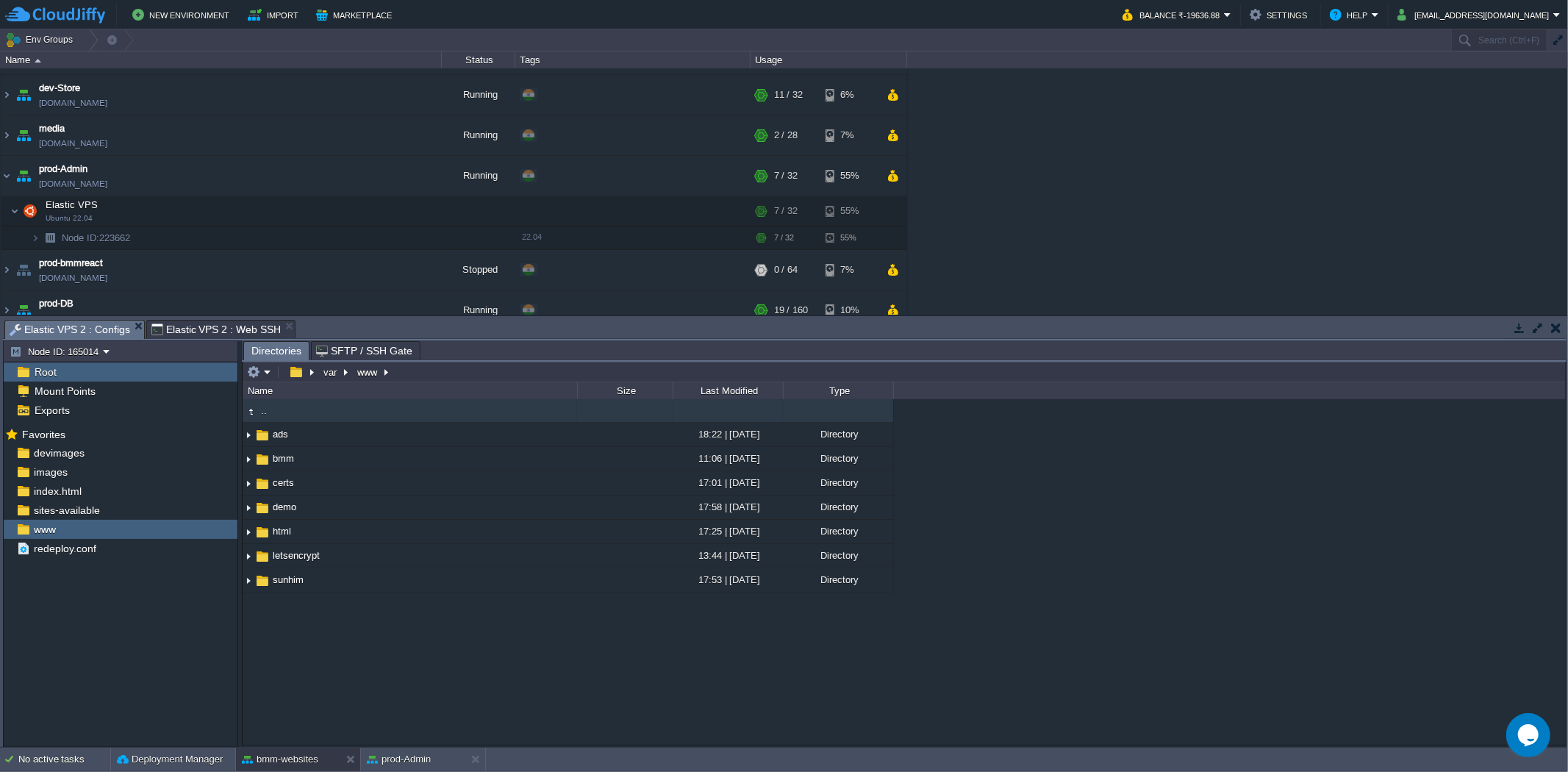
scroll to position [0, 0]
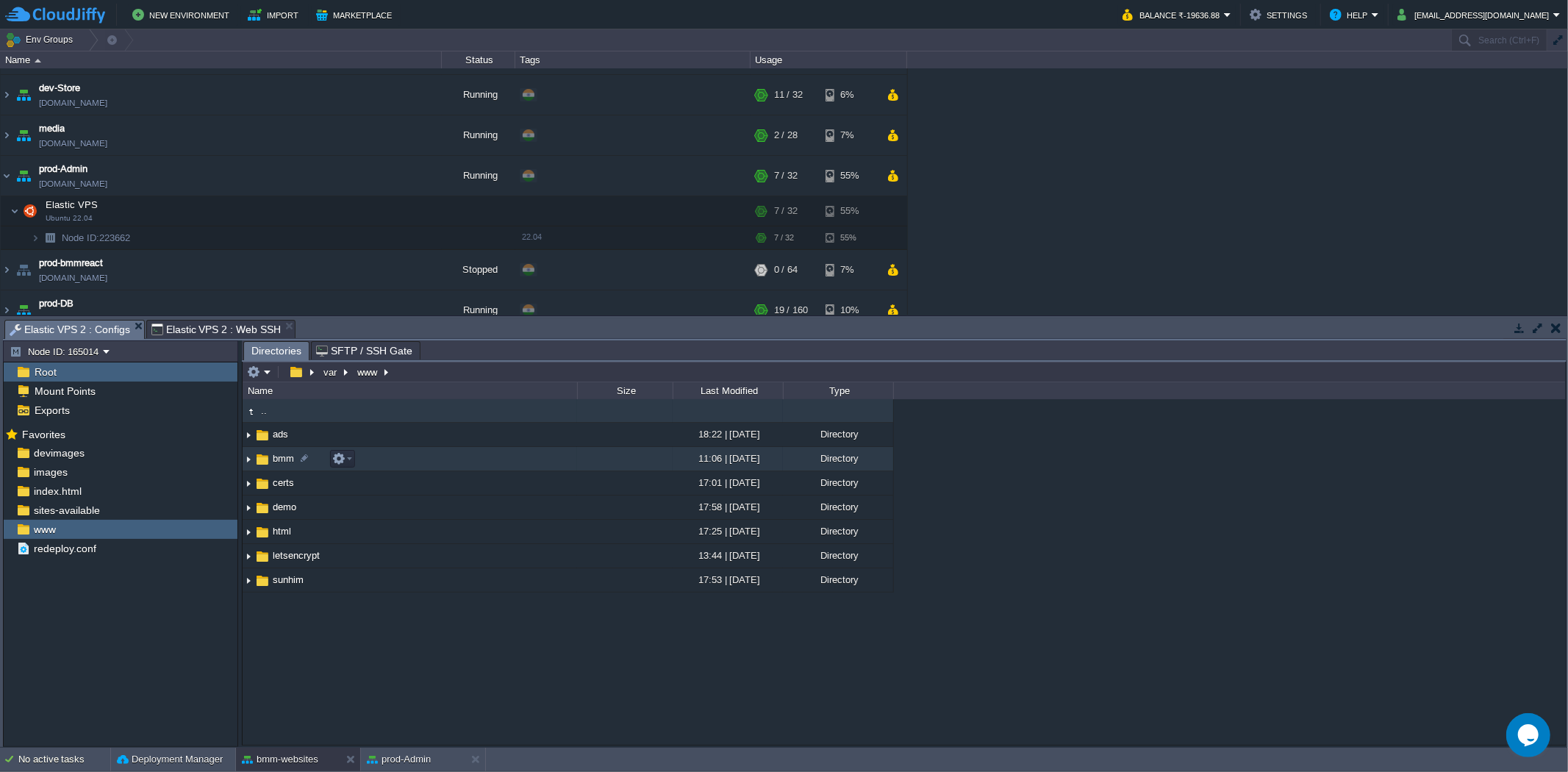
click at [248, 461] on img at bounding box center [248, 459] width 12 height 23
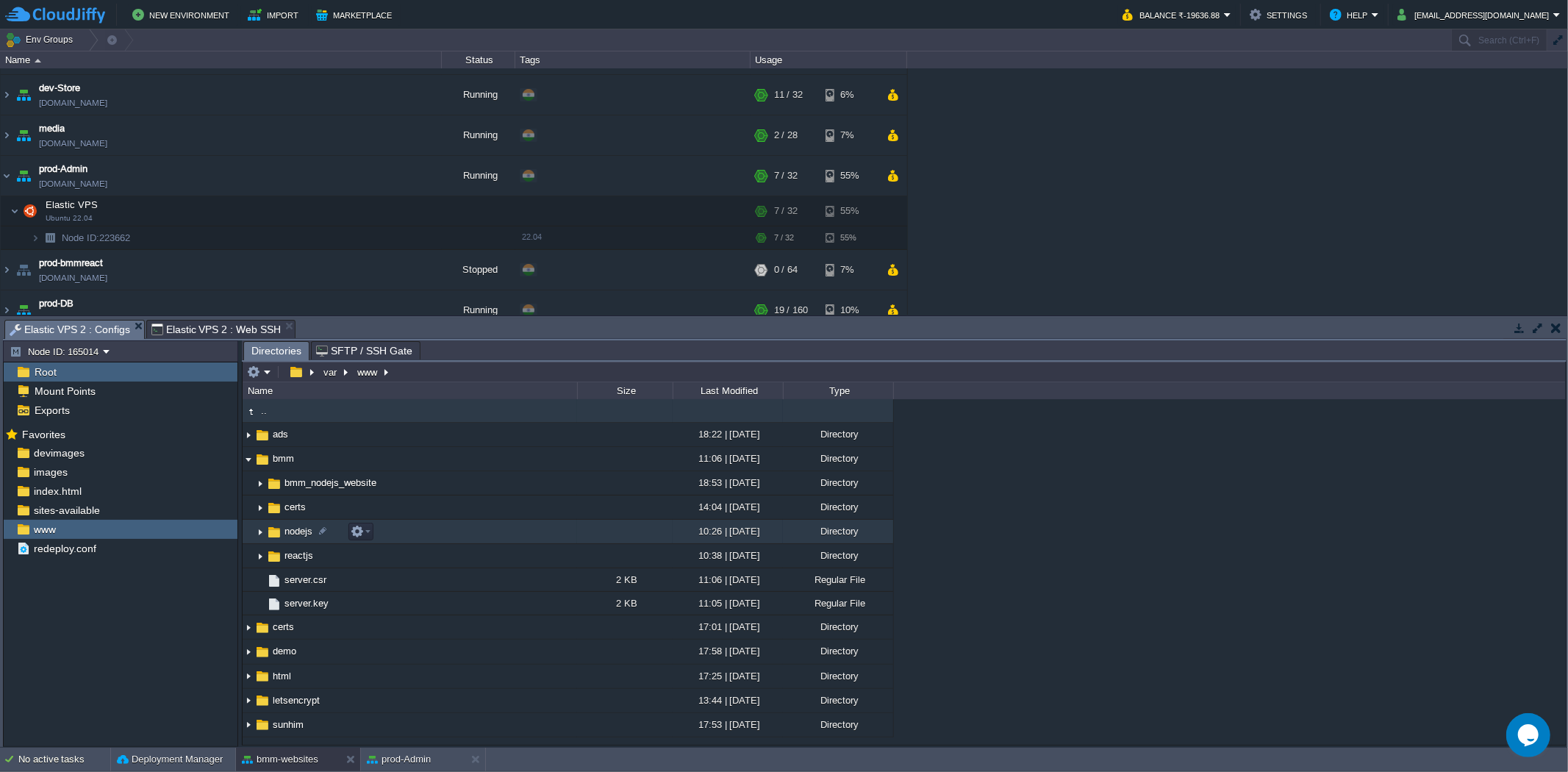
click at [260, 534] on img at bounding box center [260, 532] width 12 height 23
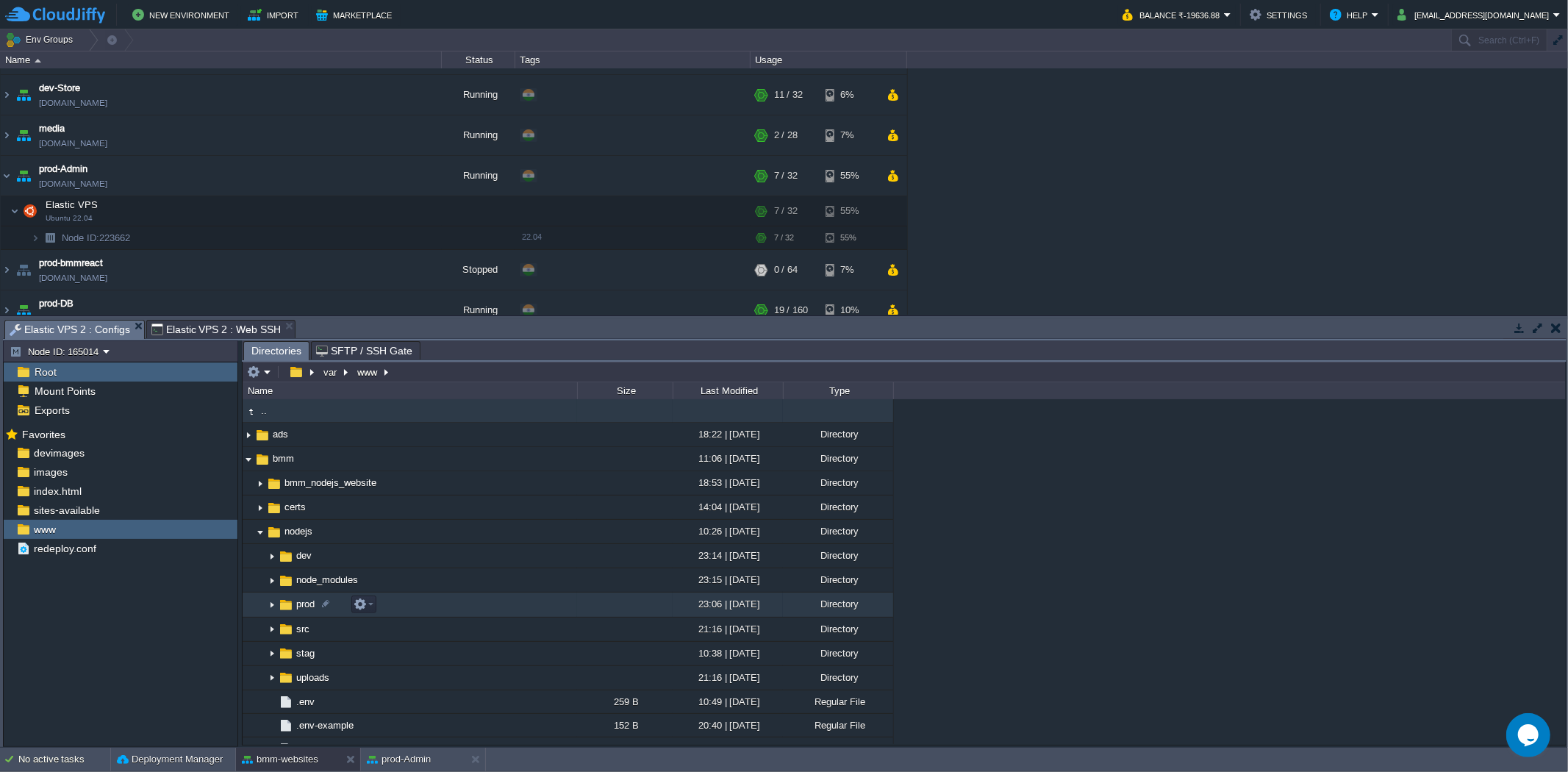
click at [270, 610] on img at bounding box center [272, 605] width 12 height 23
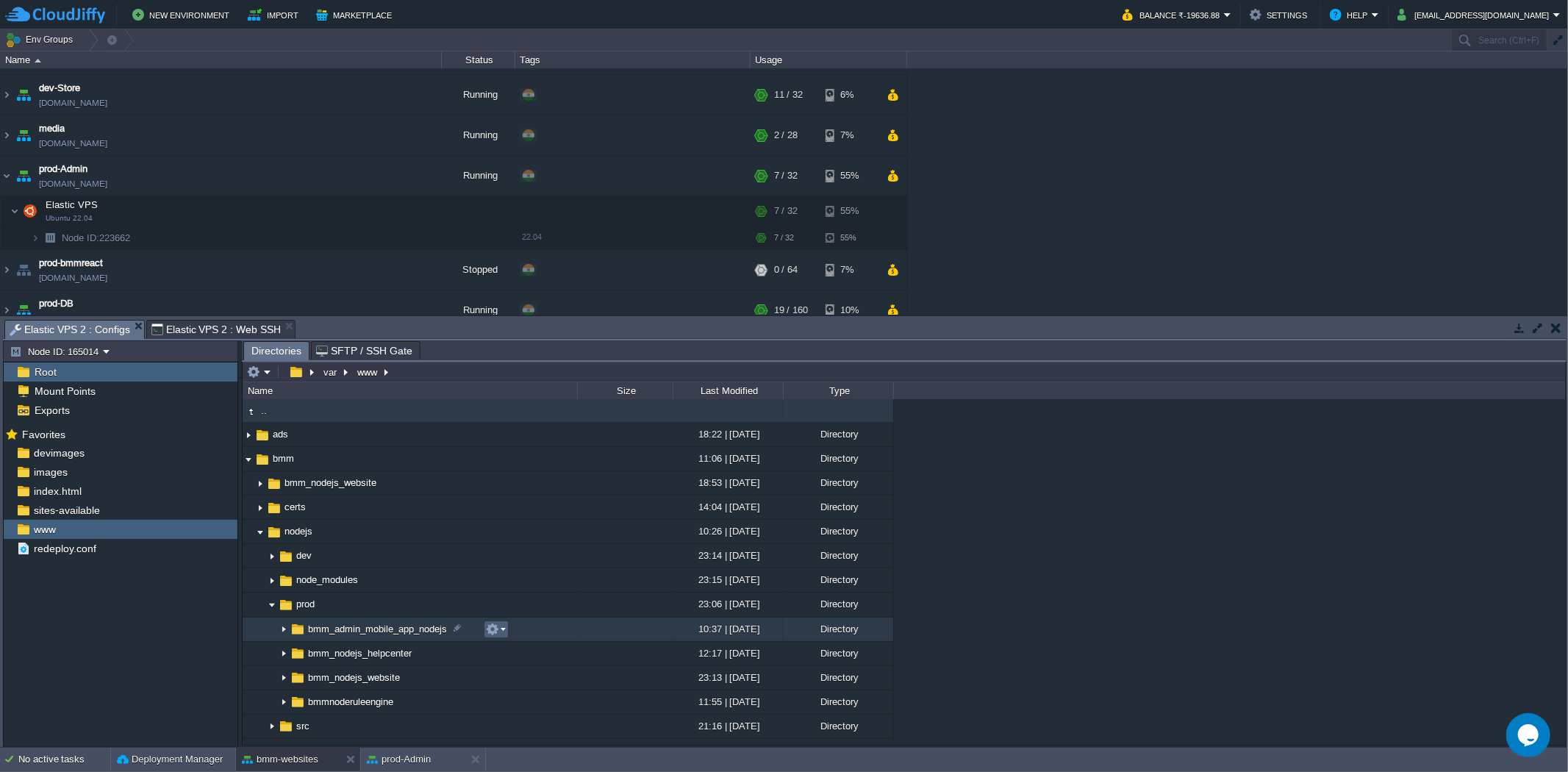
click at [492, 634] on button "button" at bounding box center [493, 629] width 14 height 14
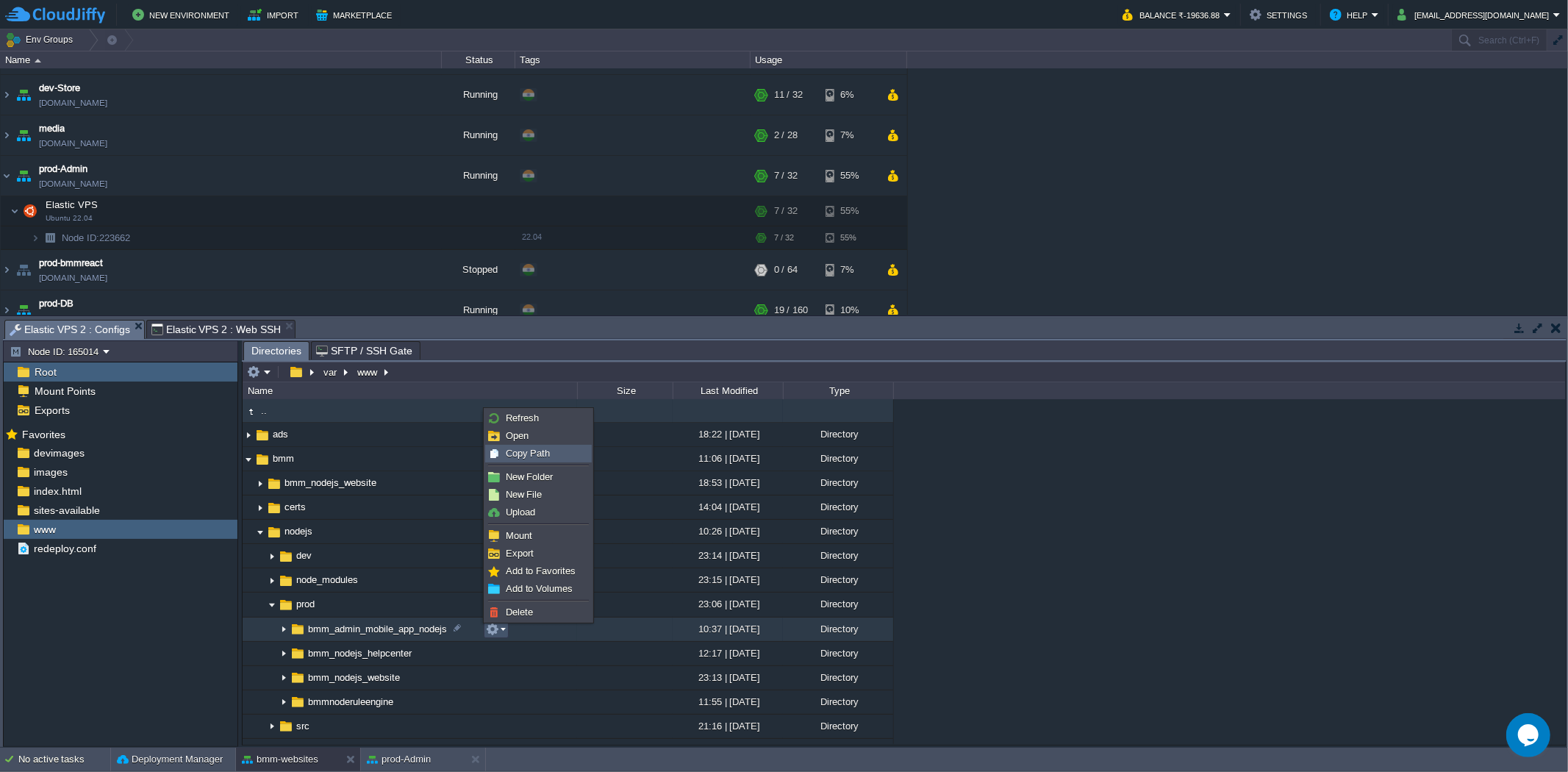
click at [534, 458] on span "Copy Path" at bounding box center [528, 453] width 45 height 11
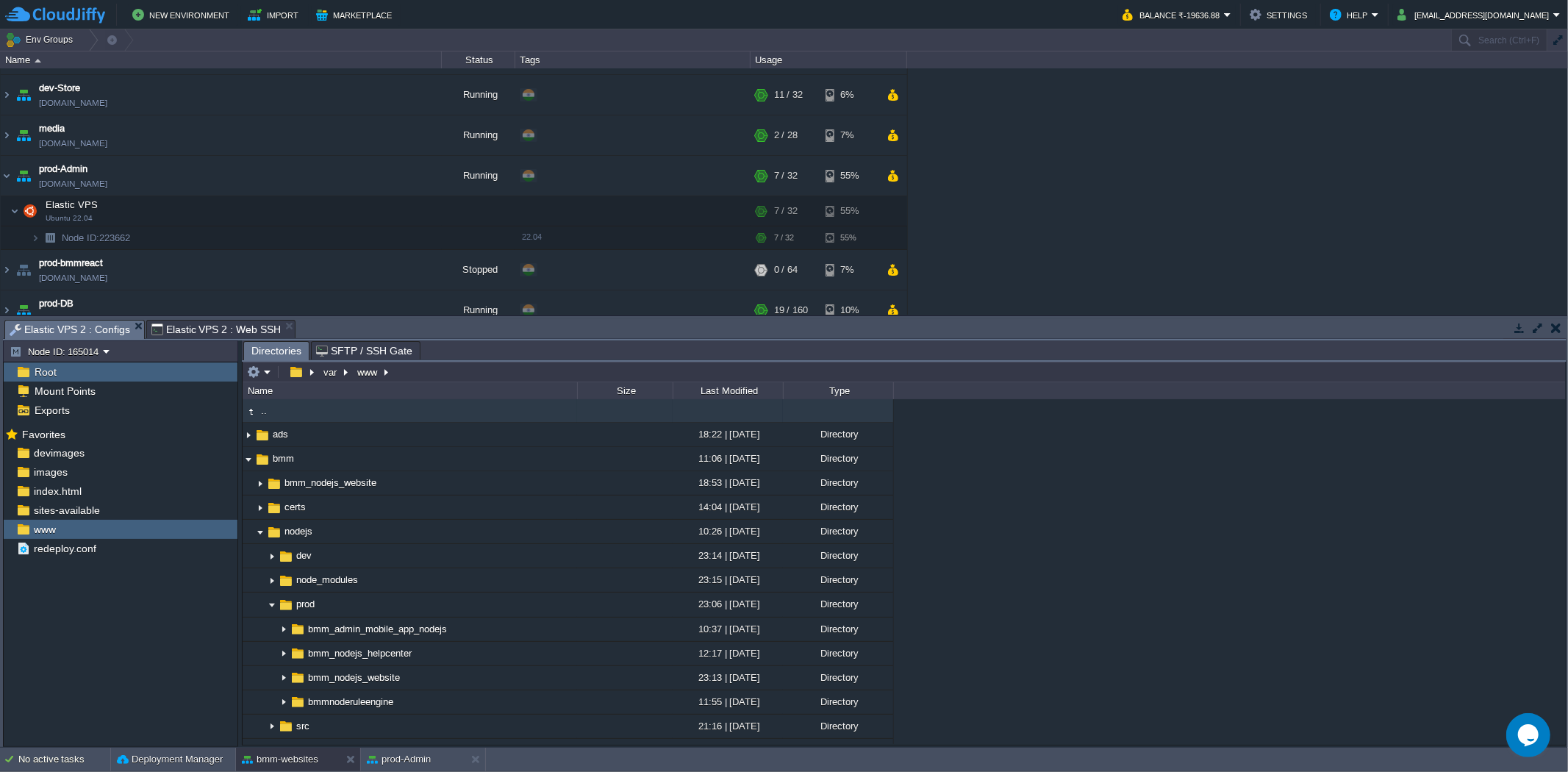
click at [221, 323] on span "Elastic VPS 2 : Web SSH" at bounding box center [216, 329] width 129 height 18
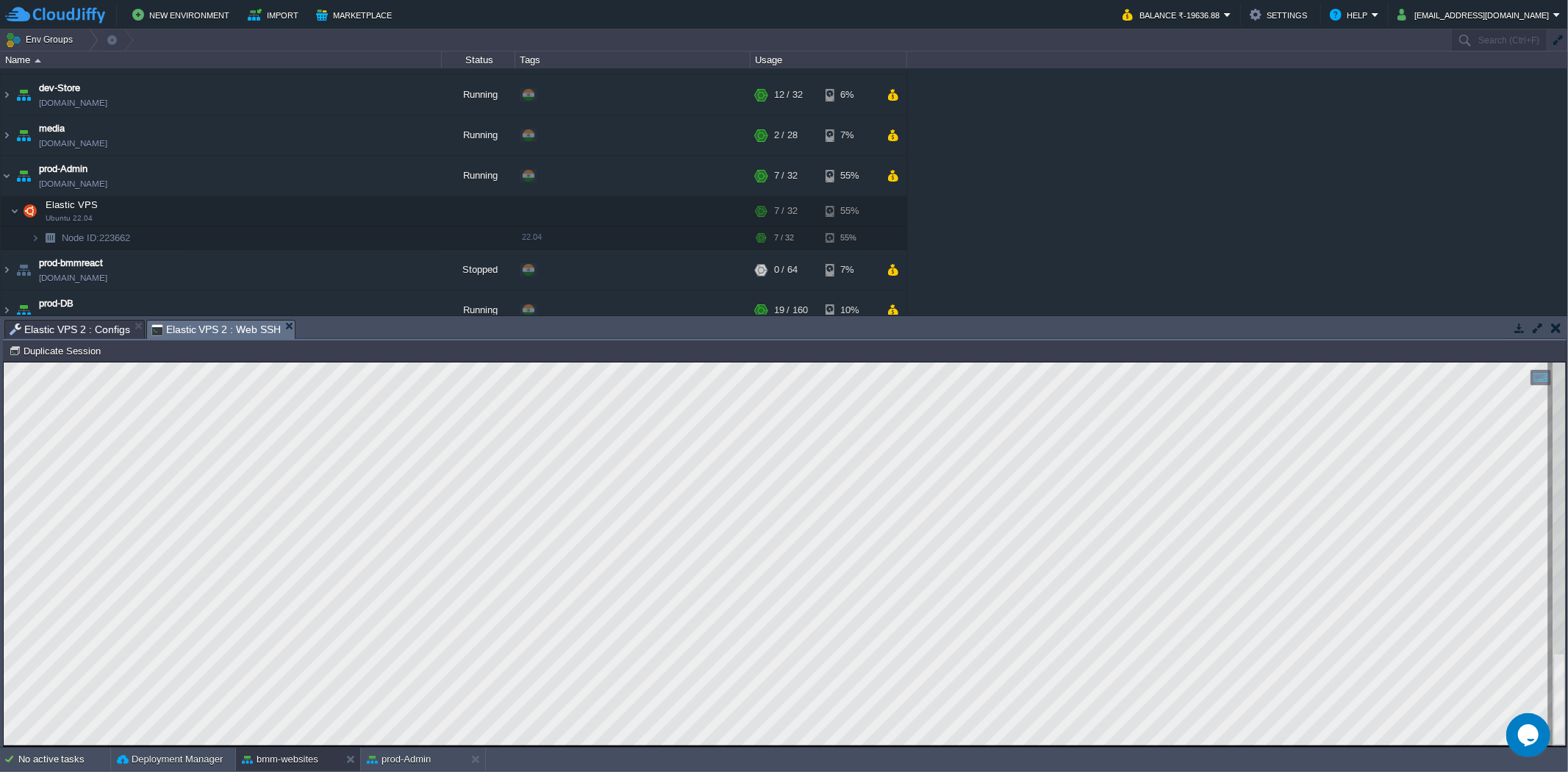
click at [112, 332] on span "Elastic VPS 2 : Configs" at bounding box center [70, 329] width 121 height 18
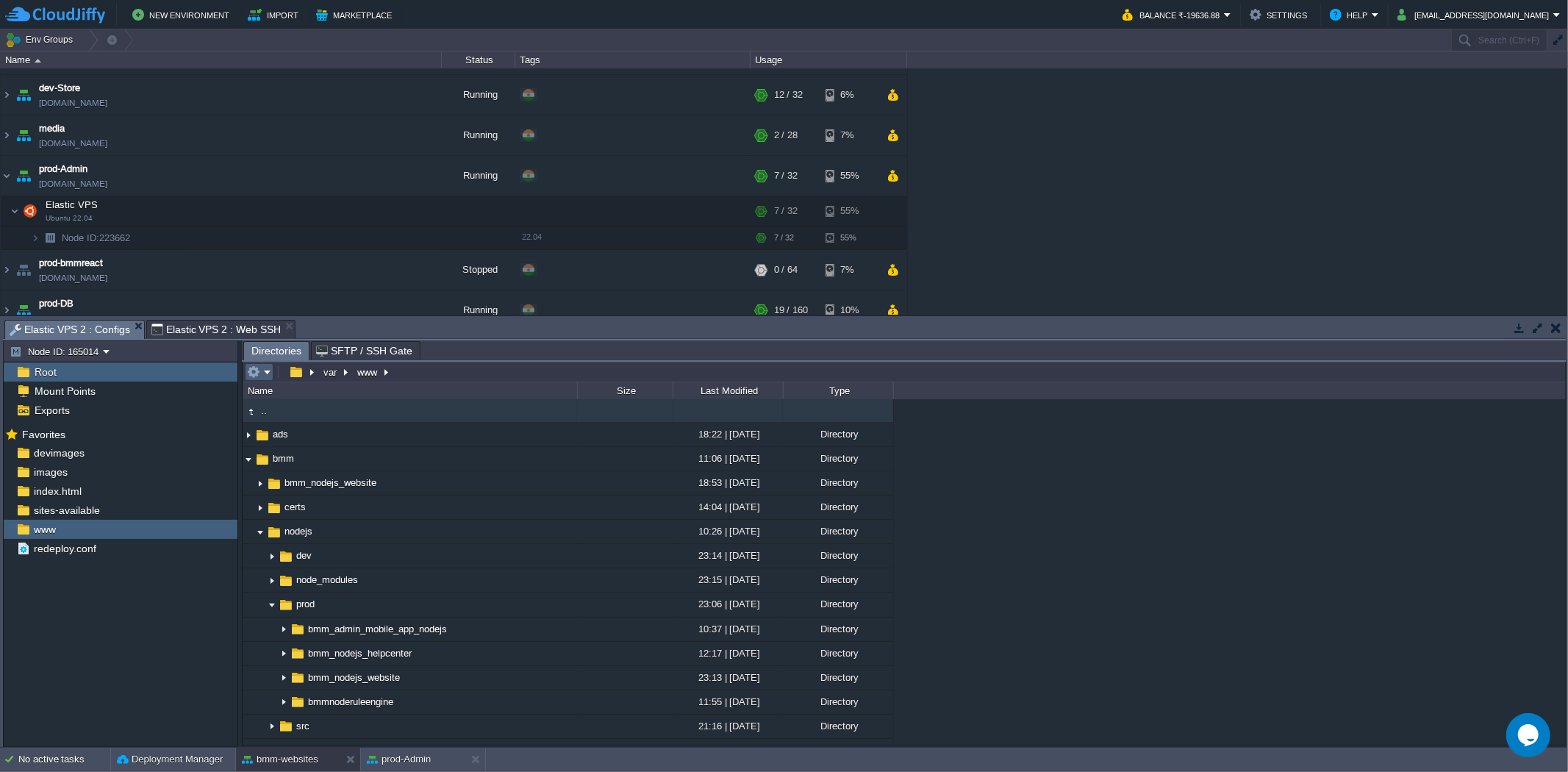
click at [269, 373] on em at bounding box center [259, 372] width 24 height 14
click at [311, 376] on em at bounding box center [301, 372] width 32 height 14
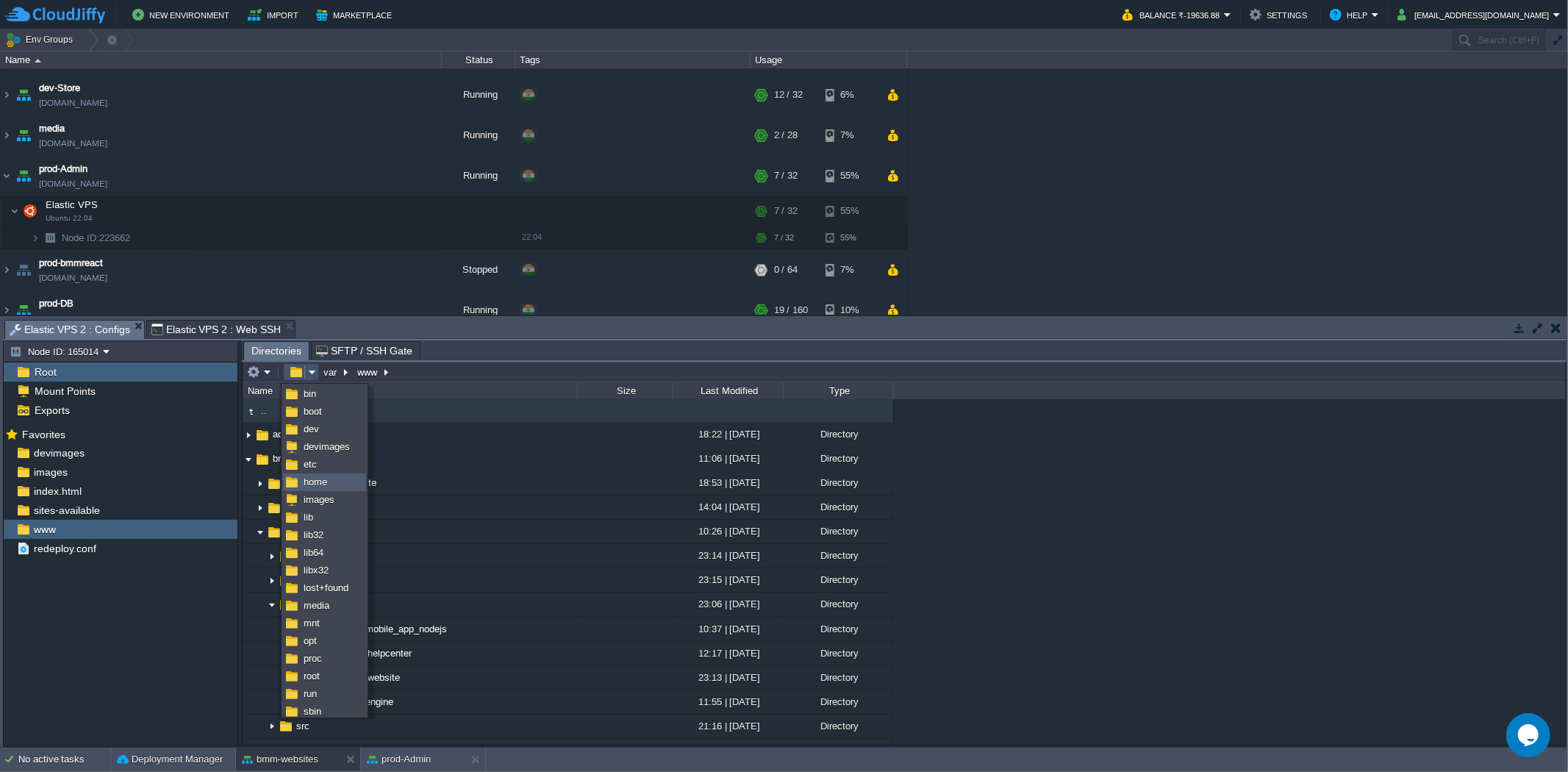
click at [299, 481] on link "home" at bounding box center [324, 482] width 82 height 17
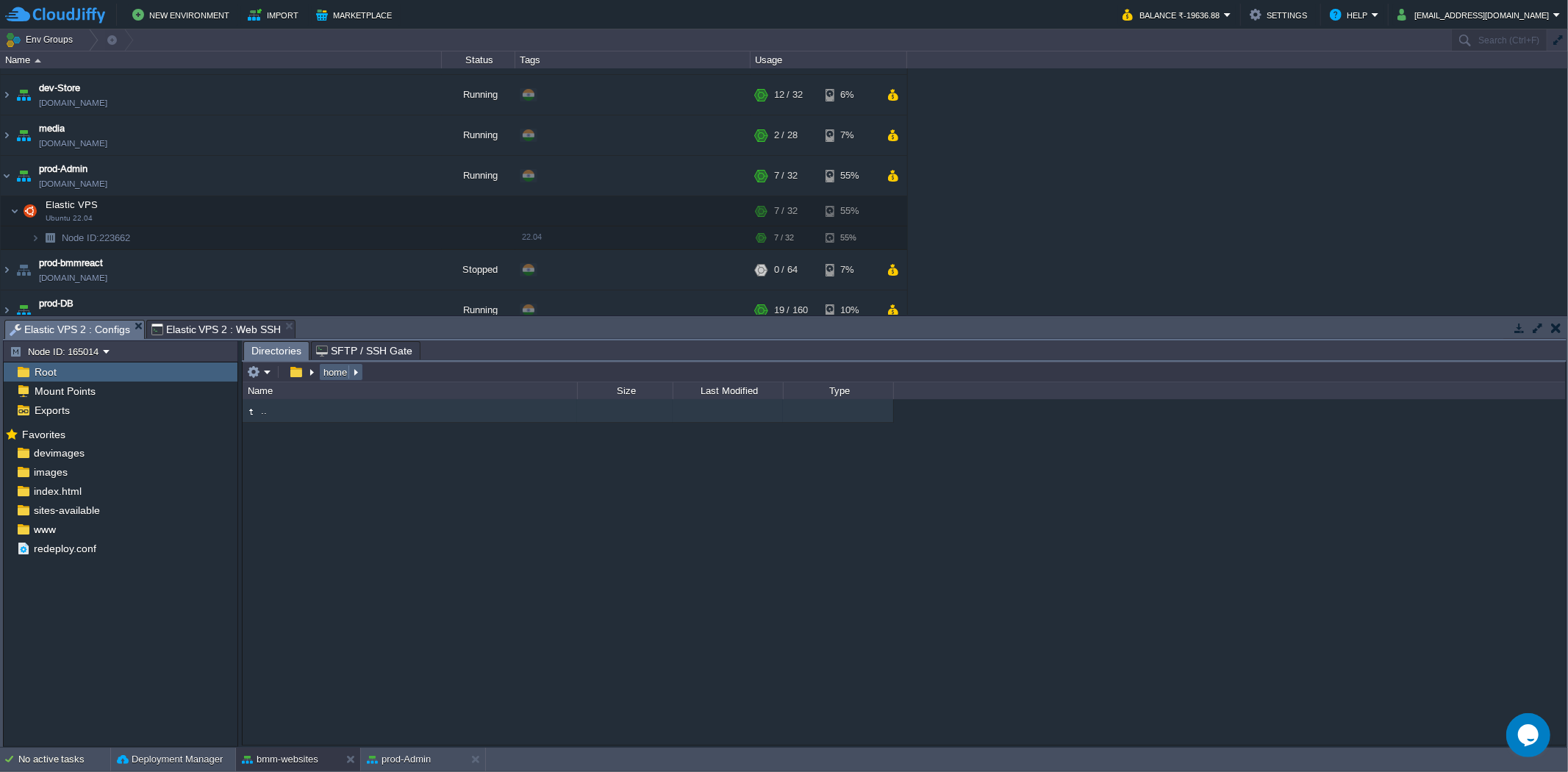
click at [356, 374] on em "home" at bounding box center [341, 372] width 40 height 14
click at [313, 372] on em at bounding box center [301, 372] width 32 height 14
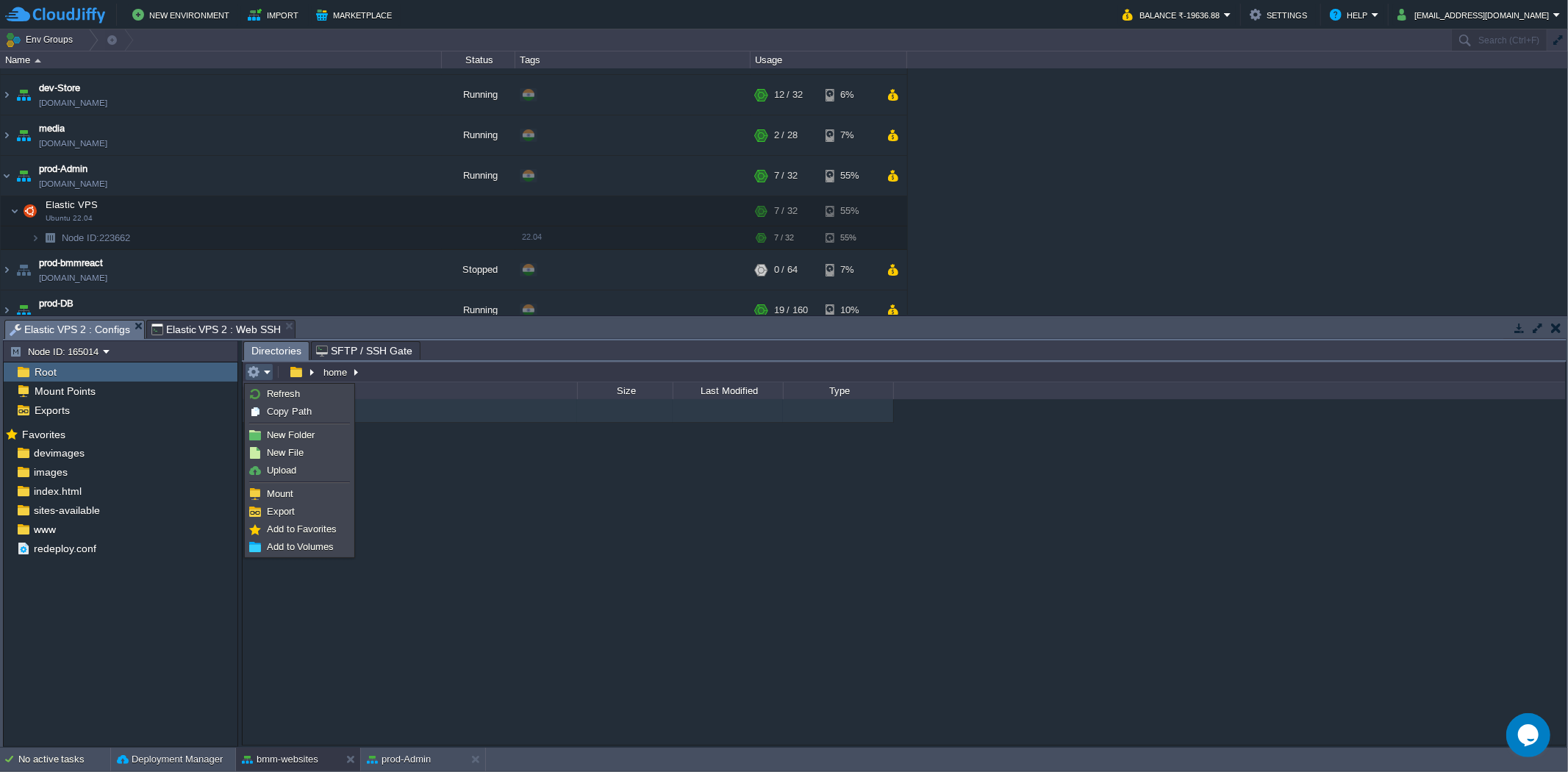
click at [270, 353] on span "Directories" at bounding box center [276, 351] width 50 height 18
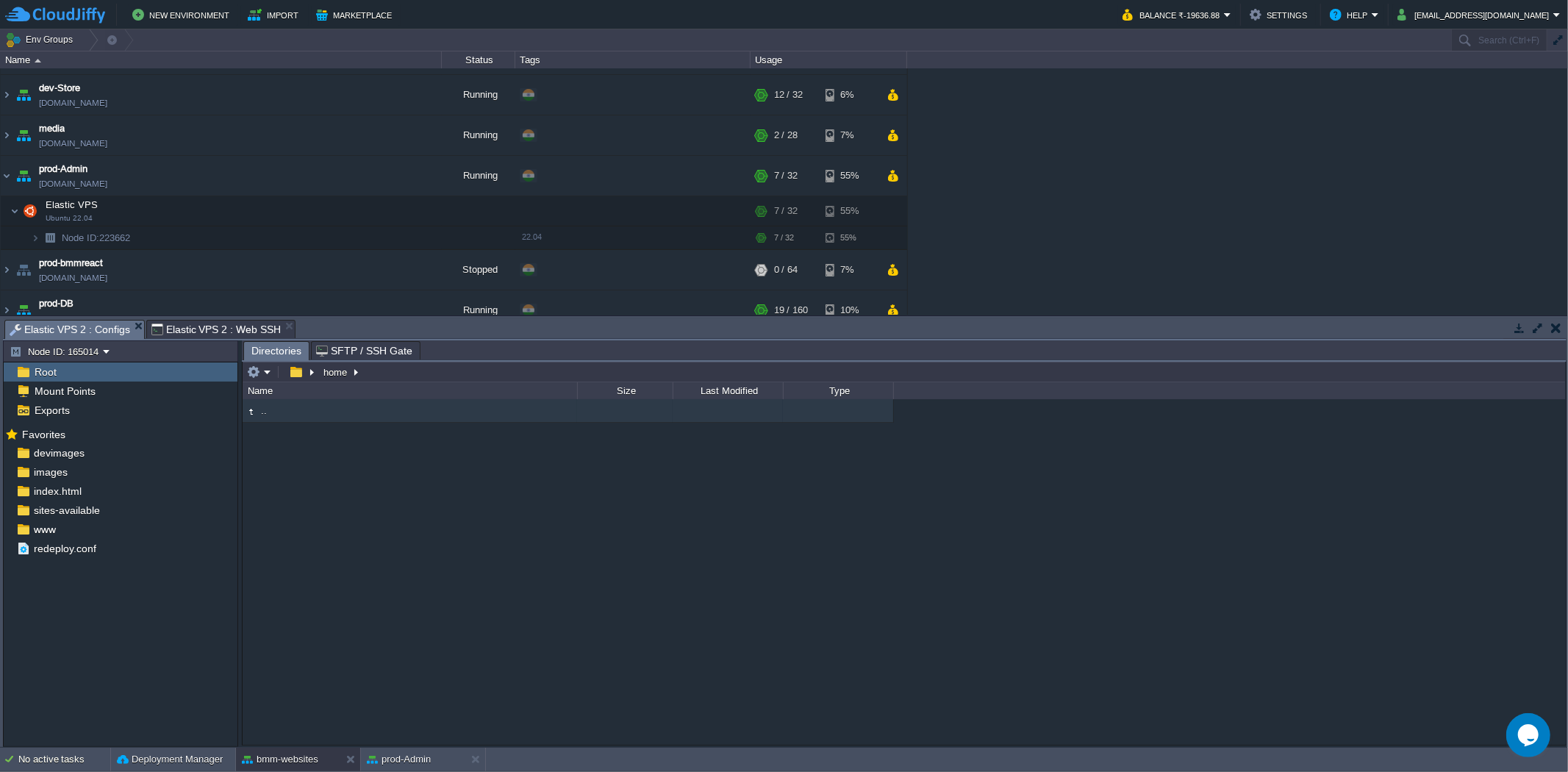
click at [270, 351] on span "Directories" at bounding box center [276, 351] width 50 height 18
click at [299, 373] on button "button" at bounding box center [296, 372] width 21 height 14
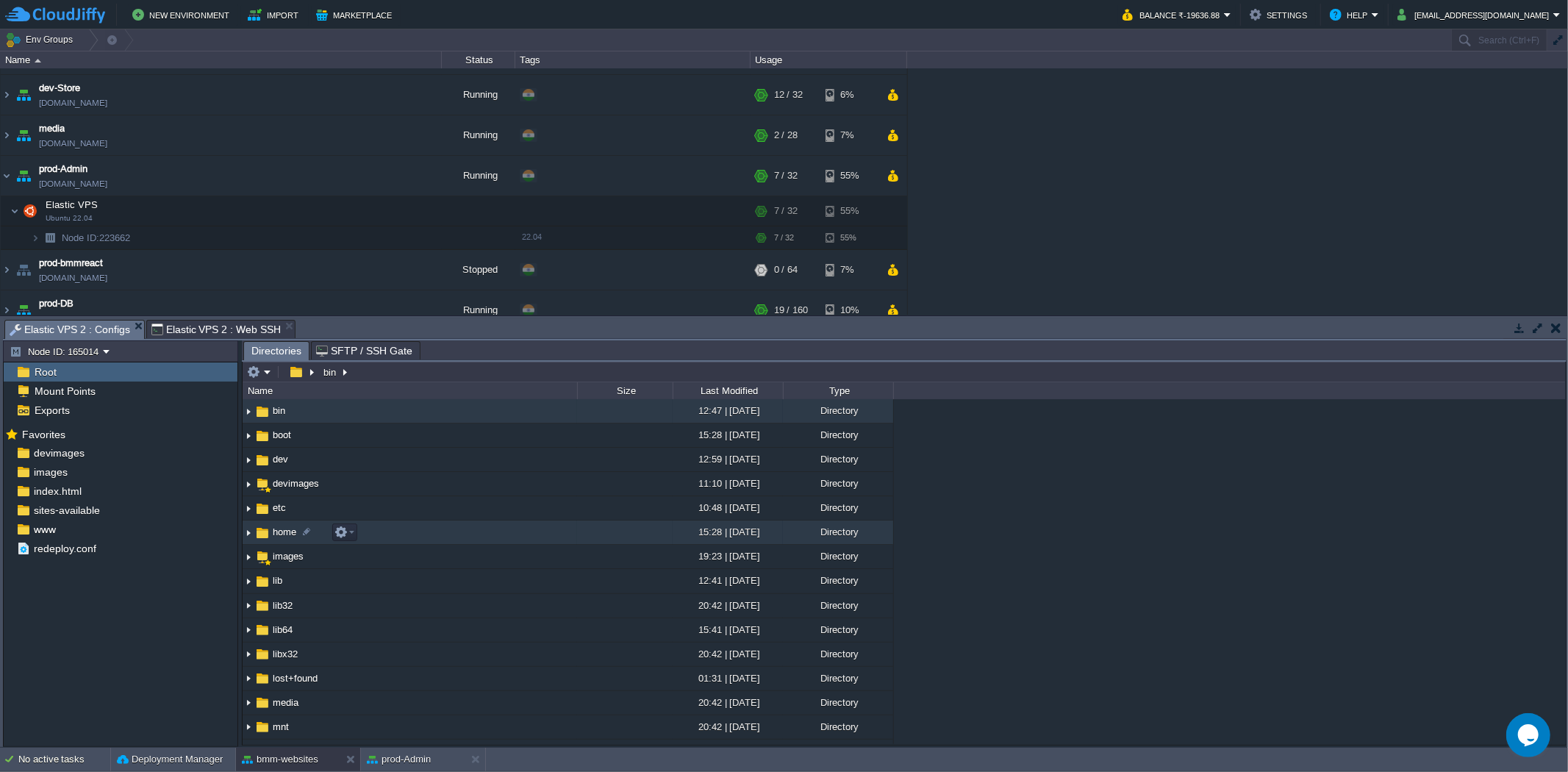
click at [250, 537] on img at bounding box center [248, 533] width 12 height 23
click at [248, 537] on img at bounding box center [248, 533] width 12 height 23
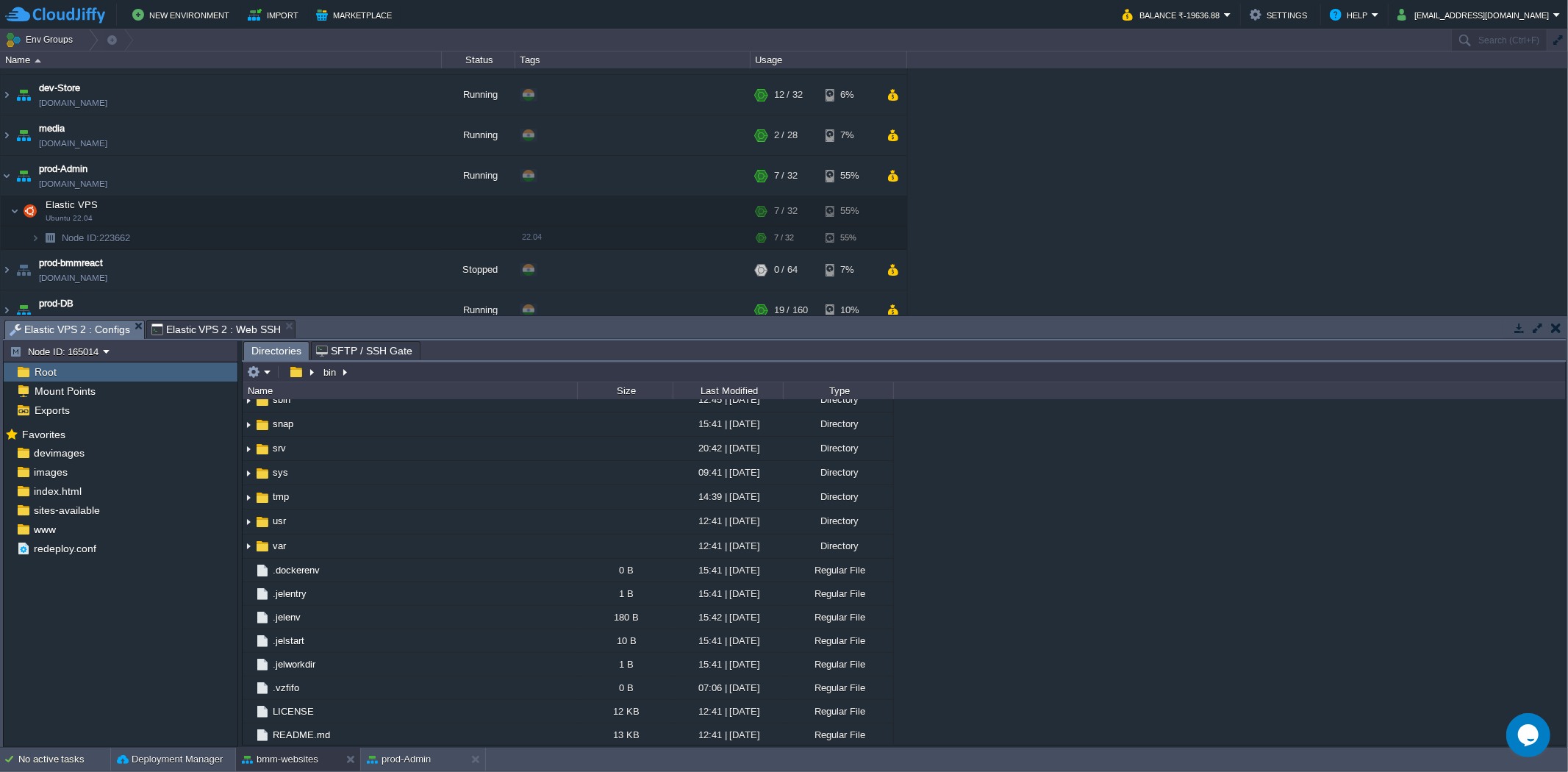
scroll to position [452, 0]
click at [238, 332] on span "Elastic VPS 2 : Web SSH" at bounding box center [216, 329] width 129 height 18
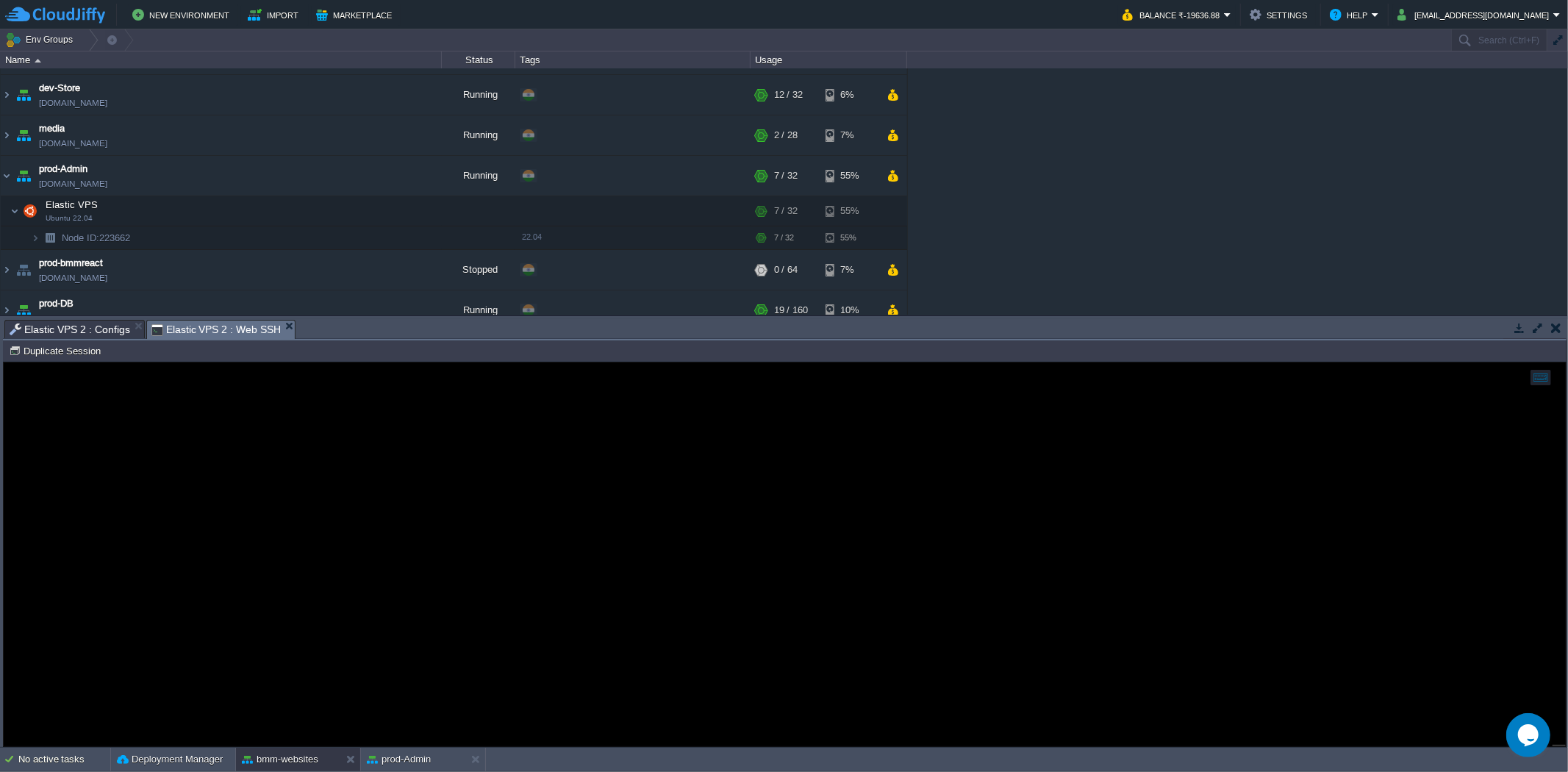
click at [71, 322] on span "Elastic VPS 2 : Configs" at bounding box center [70, 329] width 121 height 18
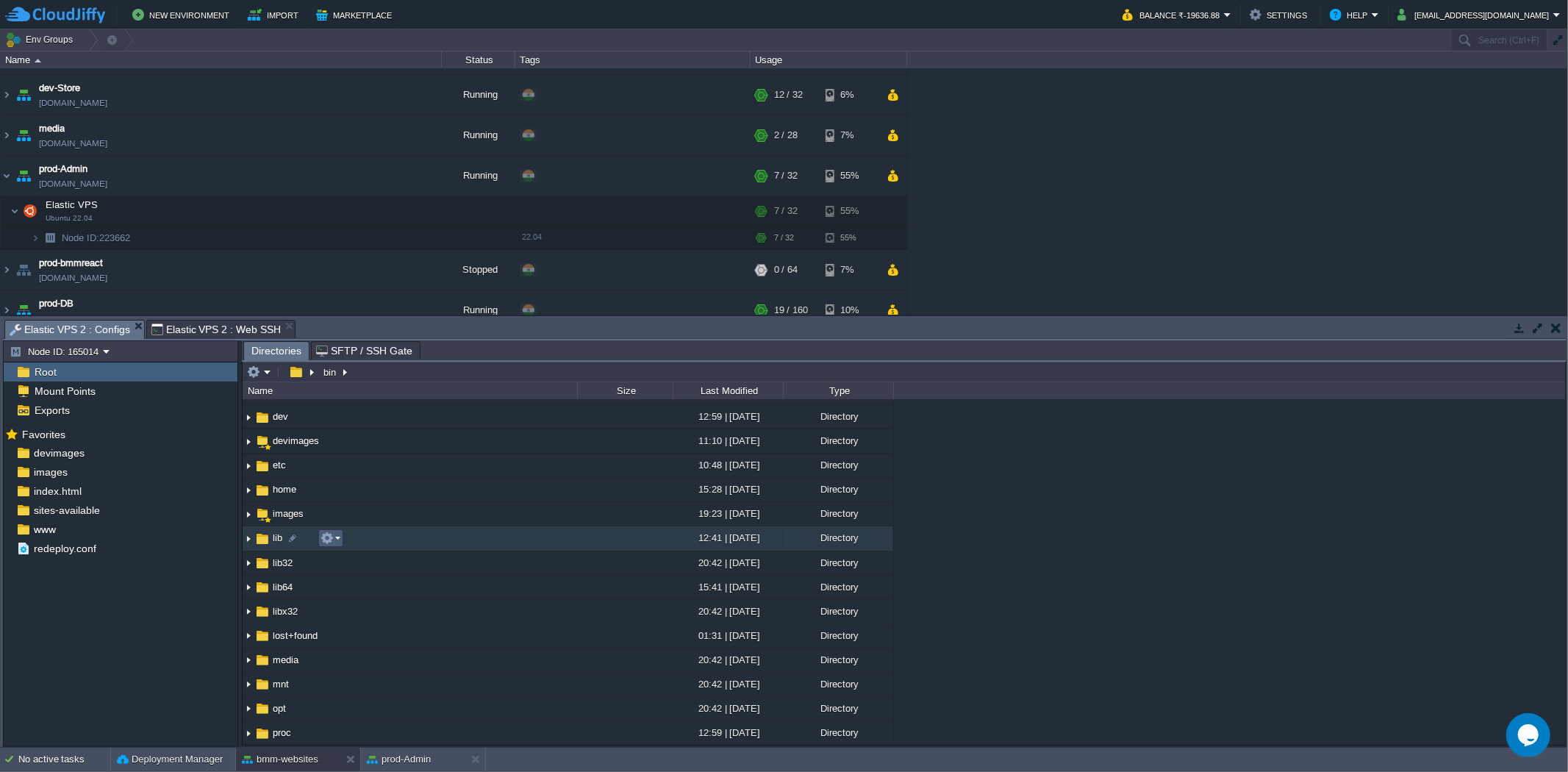
scroll to position [0, 0]
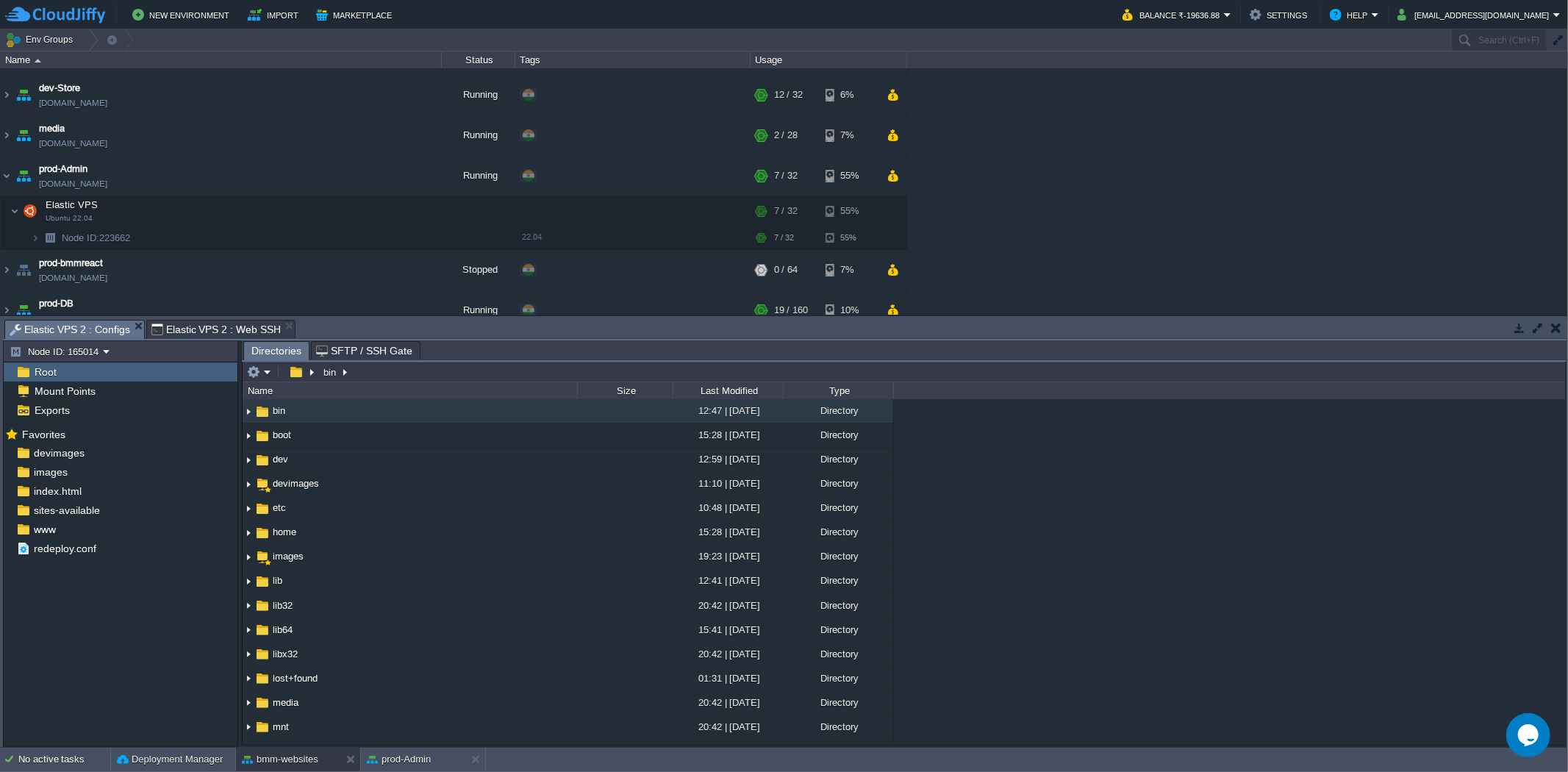
click at [160, 373] on div "Root" at bounding box center [121, 371] width 234 height 19
click at [74, 371] on div "Root" at bounding box center [121, 371] width 234 height 19
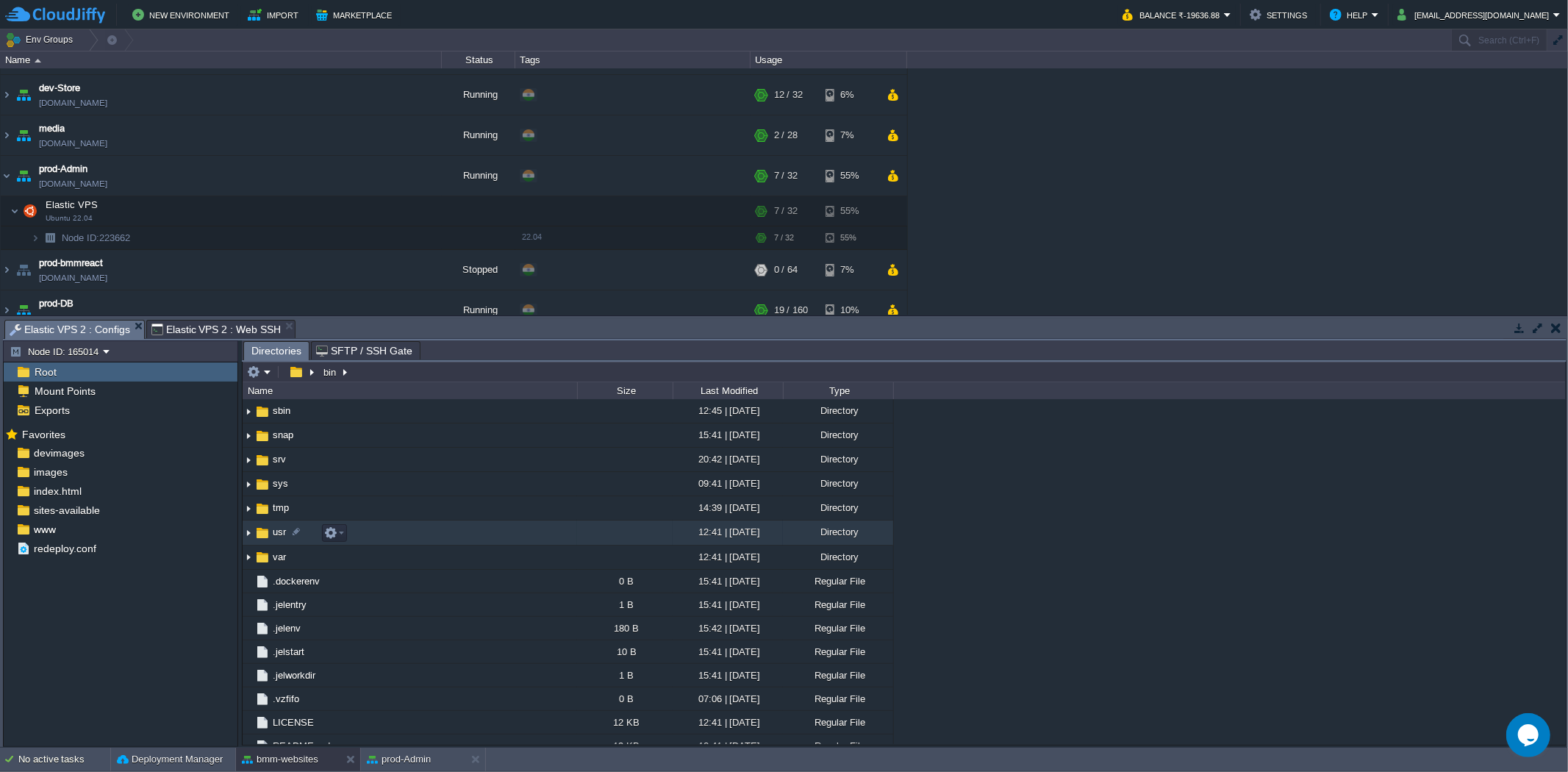
scroll to position [452, 0]
click at [251, 545] on img at bounding box center [248, 543] width 12 height 23
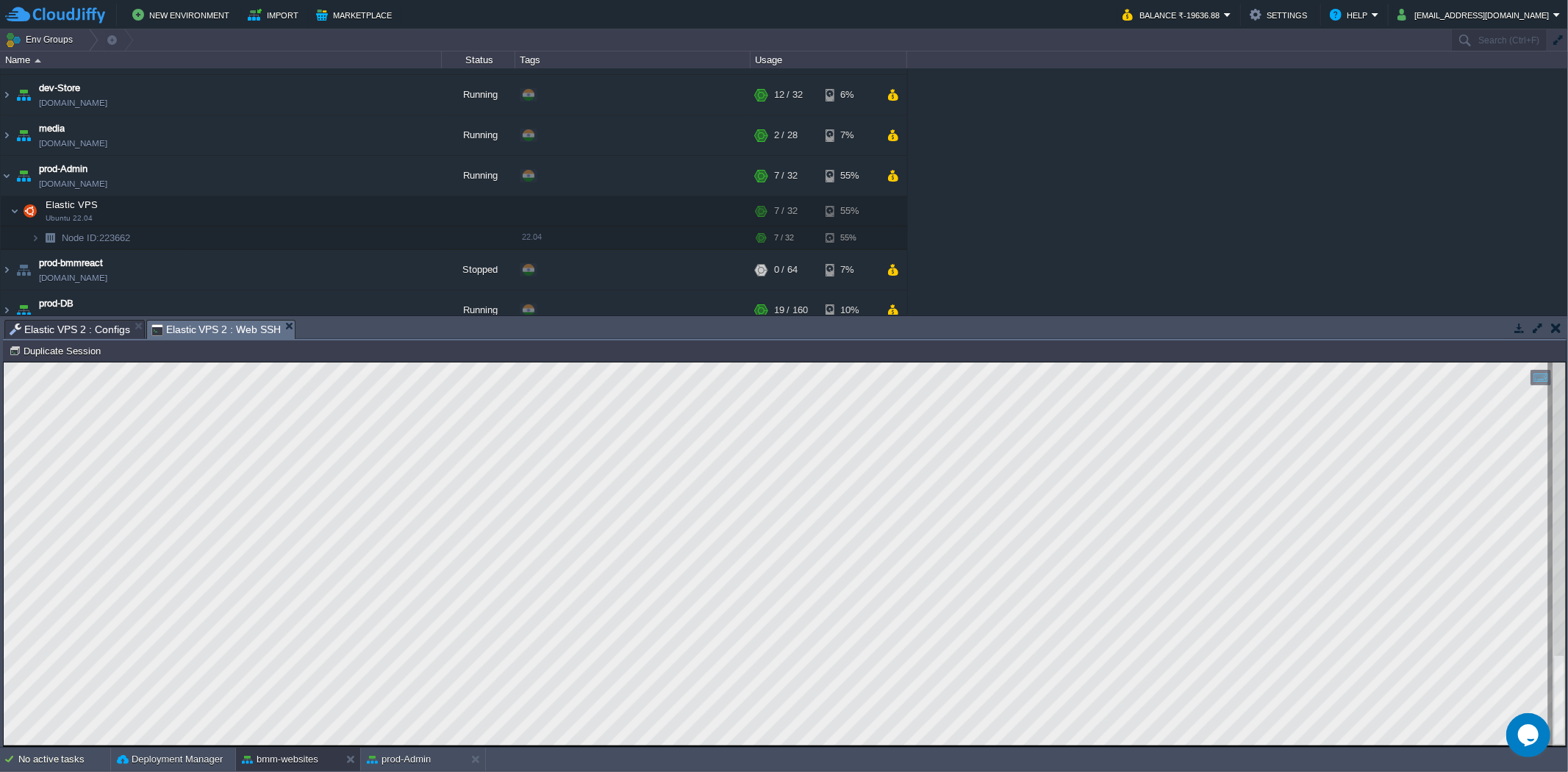
click at [201, 321] on span "Elastic VPS 2 : Web SSH" at bounding box center [216, 329] width 129 height 18
click at [4, 362] on html "Copy: Ctrl + Shift + C Paste: Ctrl + V Settings: Ctrl + Shift + Alt 0" at bounding box center [785, 362] width 1562 height 0
